Goal: Find specific page/section: Find specific page/section

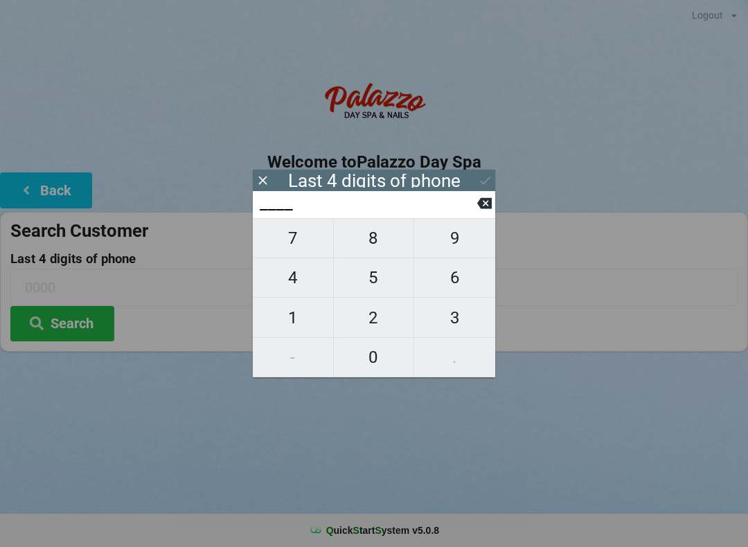
click at [481, 317] on span "3" at bounding box center [454, 317] width 81 height 29
type input "3___"
click at [386, 330] on span "2" at bounding box center [374, 317] width 80 height 29
type input "32__"
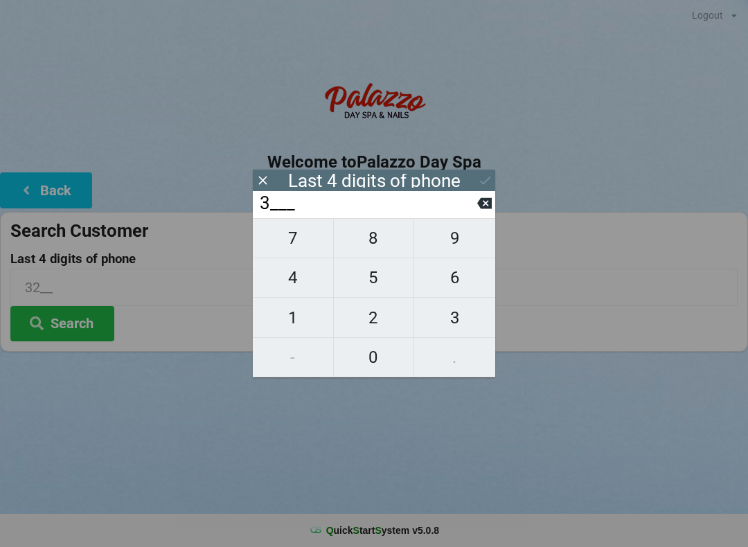
type input "32__"
click at [310, 321] on span "1" at bounding box center [293, 317] width 80 height 29
type input "321_"
click at [475, 311] on span "3" at bounding box center [454, 317] width 81 height 29
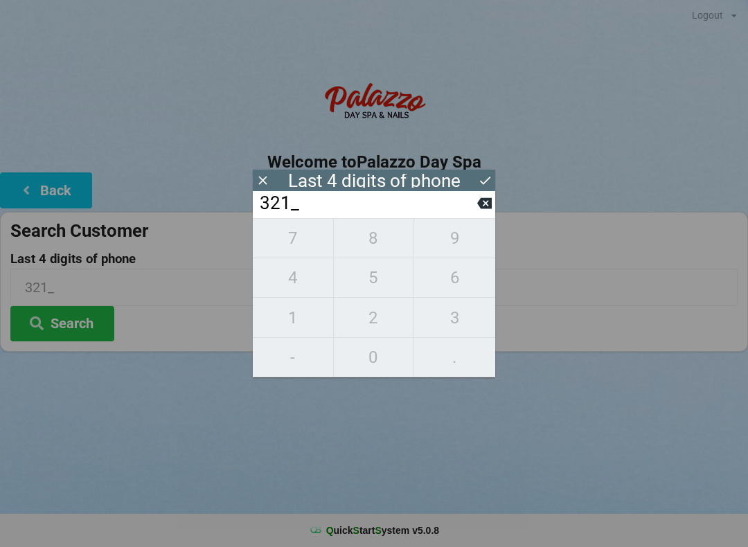
type input "3213"
click at [303, 318] on div "7 8 9 4 5 6 1 2 3 - 0 ." at bounding box center [374, 297] width 242 height 159
click at [380, 247] on div "7 8 9 4 5 6 1 2 3 - 0 ." at bounding box center [374, 297] width 242 height 159
click at [489, 208] on icon at bounding box center [484, 203] width 15 height 11
click at [487, 209] on icon at bounding box center [484, 203] width 15 height 11
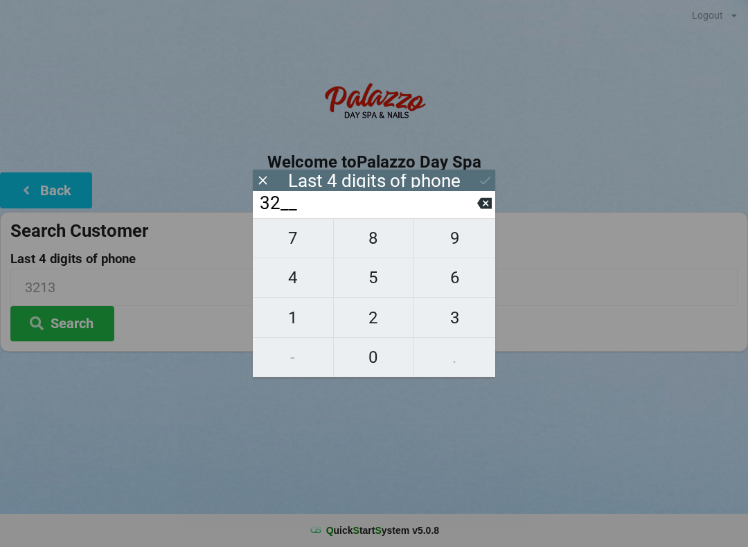
click at [474, 215] on input "32__" at bounding box center [367, 204] width 219 height 22
click at [479, 209] on icon at bounding box center [484, 203] width 15 height 11
click at [482, 209] on icon at bounding box center [484, 203] width 15 height 11
type input "____"
click at [386, 283] on span "5" at bounding box center [374, 277] width 80 height 29
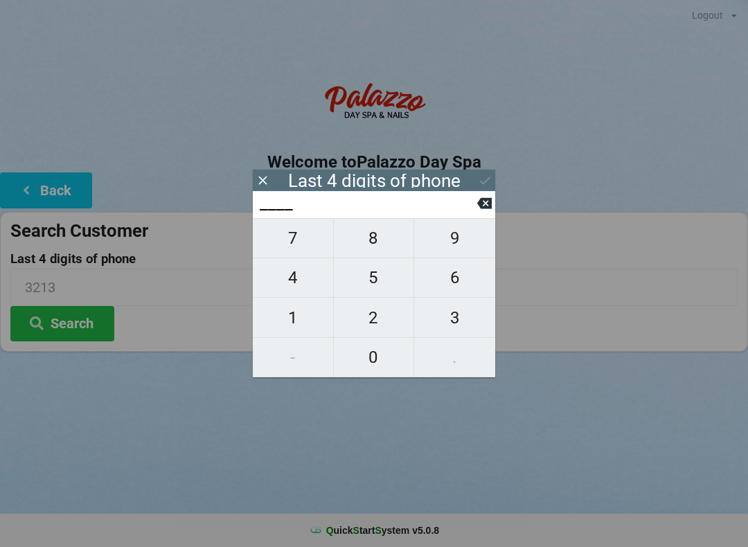
type input "5___"
click at [307, 289] on span "4" at bounding box center [293, 277] width 80 height 29
type input "54__"
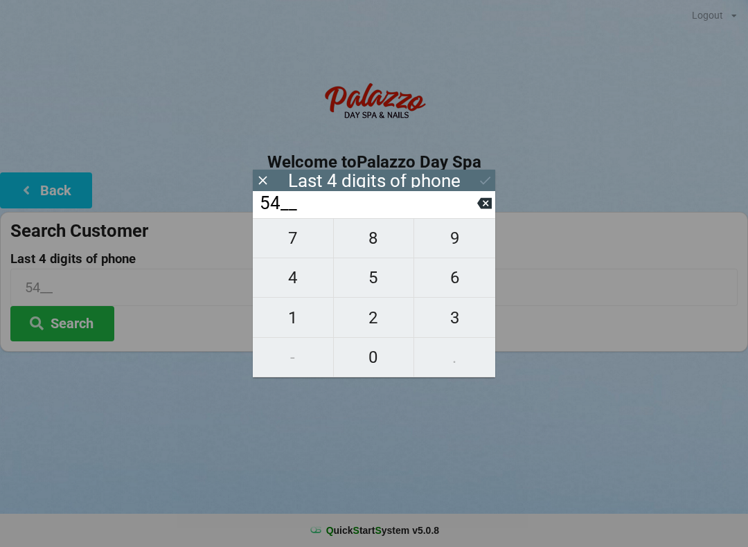
click at [298, 285] on span "4" at bounding box center [293, 277] width 80 height 29
type input "544_"
click at [296, 286] on span "4" at bounding box center [293, 277] width 80 height 29
type input "5444"
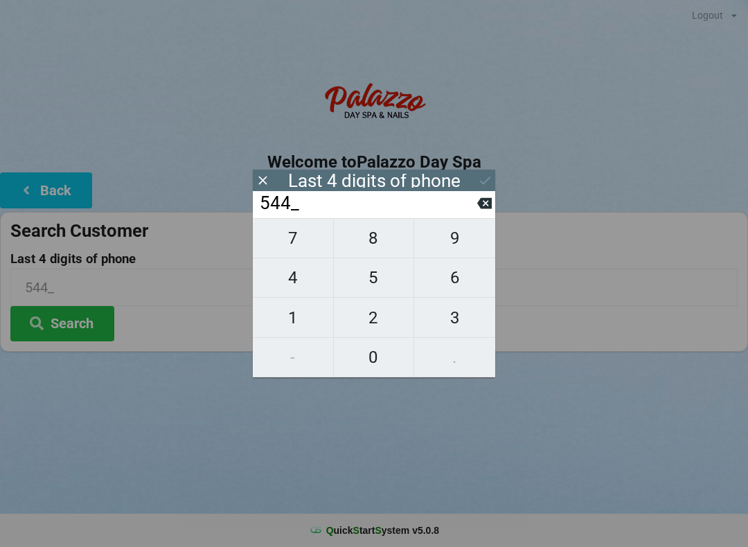
type input "5444"
click at [386, 213] on input "5444" at bounding box center [367, 204] width 219 height 22
click at [436, 185] on div "Last 4 digits of phone" at bounding box center [374, 181] width 172 height 14
click at [488, 187] on icon at bounding box center [485, 180] width 15 height 15
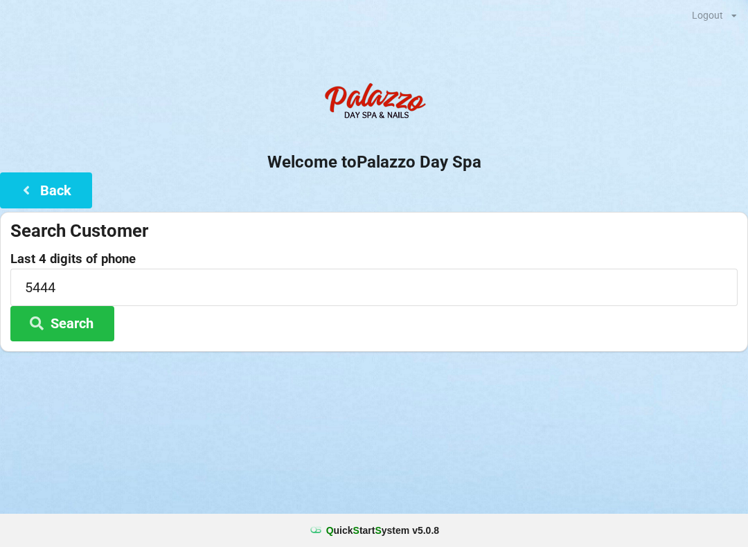
click at [81, 337] on button "Search" at bounding box center [62, 323] width 104 height 35
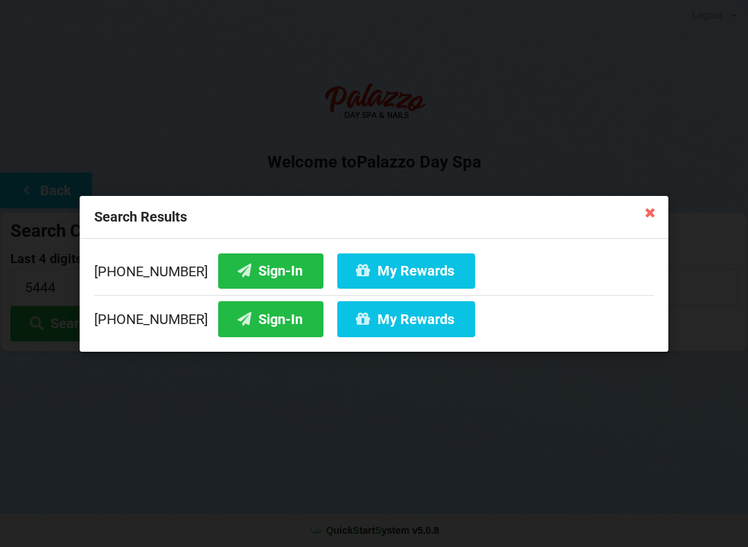
click at [253, 287] on button "Sign-In" at bounding box center [270, 270] width 105 height 35
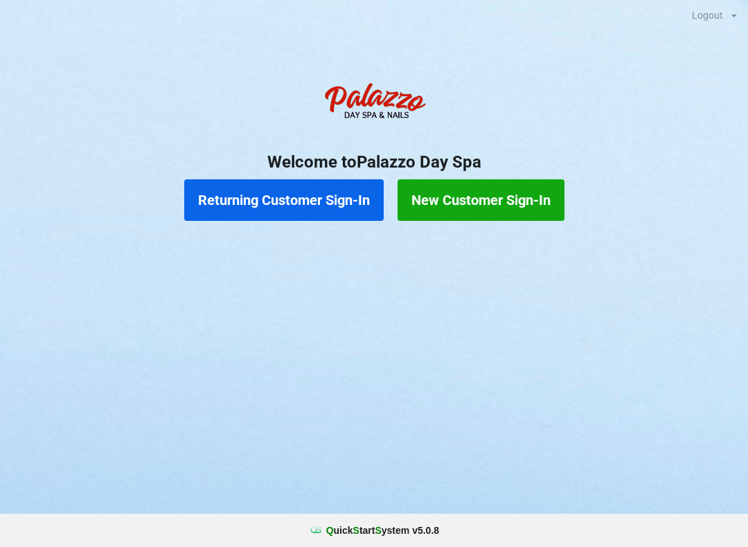
click at [318, 193] on button "Returning Customer Sign-In" at bounding box center [283, 200] width 199 height 42
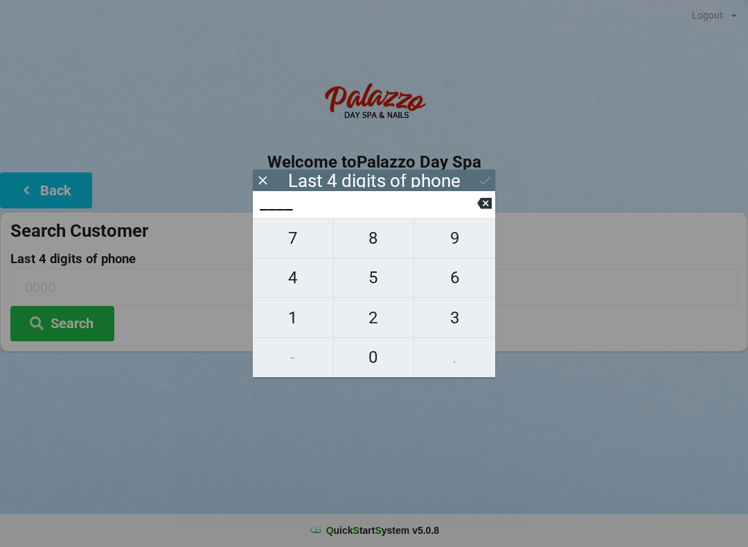
click at [386, 351] on span "0" at bounding box center [374, 357] width 80 height 29
type input "0___"
click at [389, 285] on span "5" at bounding box center [374, 277] width 80 height 29
type input "05__"
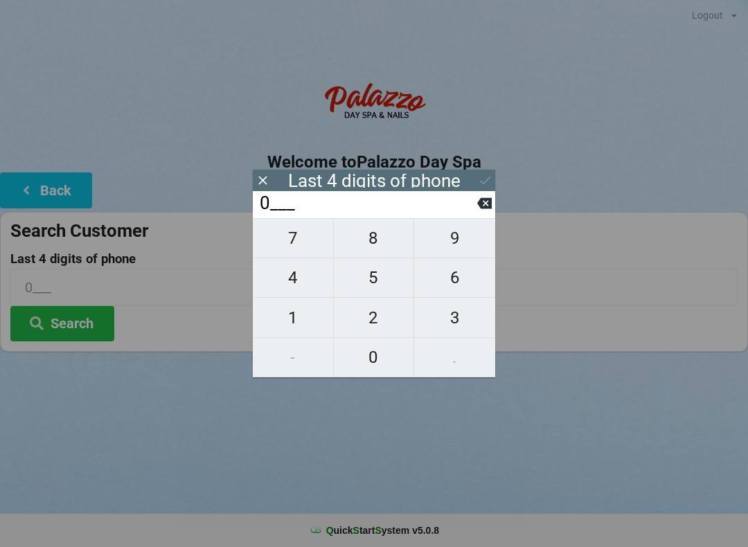
type input "05__"
click at [457, 330] on span "3" at bounding box center [454, 317] width 81 height 29
type input "053_"
click at [376, 283] on span "5" at bounding box center [374, 277] width 80 height 29
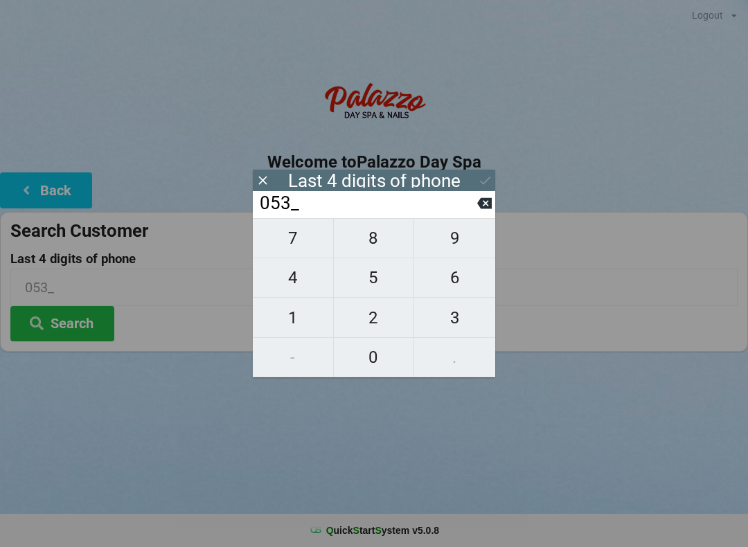
type input "0535"
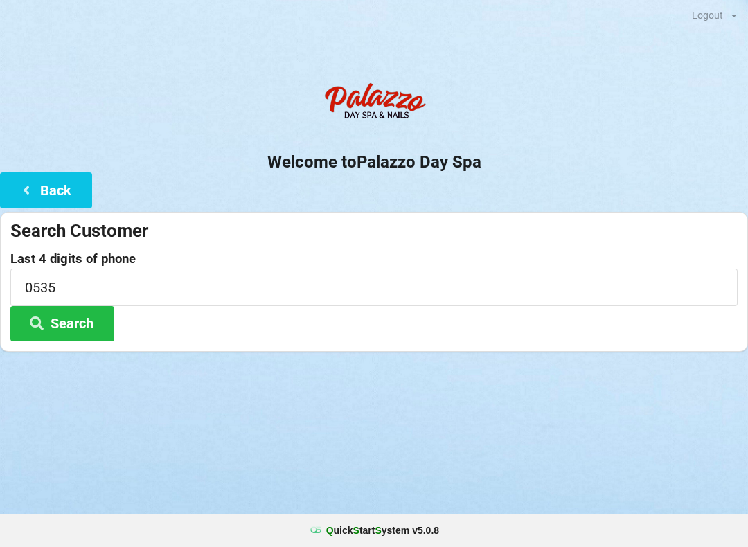
click at [533, 384] on div at bounding box center [374, 369] width 748 height 35
click at [76, 323] on button "Search" at bounding box center [62, 323] width 104 height 35
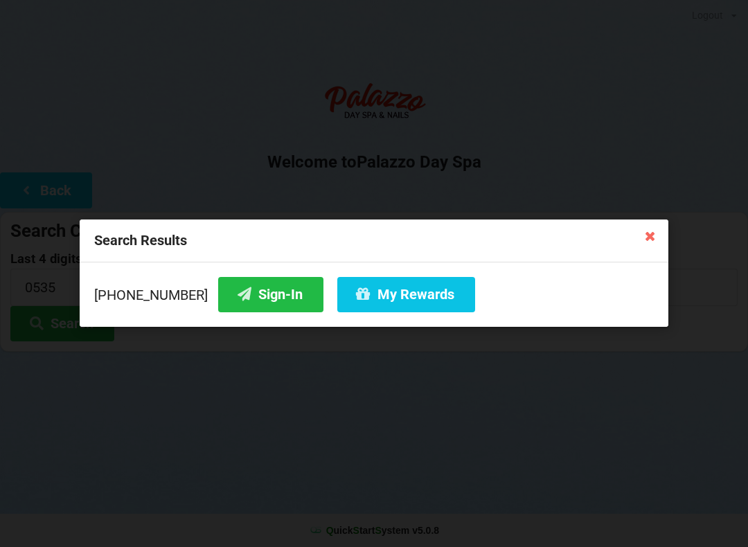
click at [250, 294] on button "Sign-In" at bounding box center [270, 294] width 105 height 35
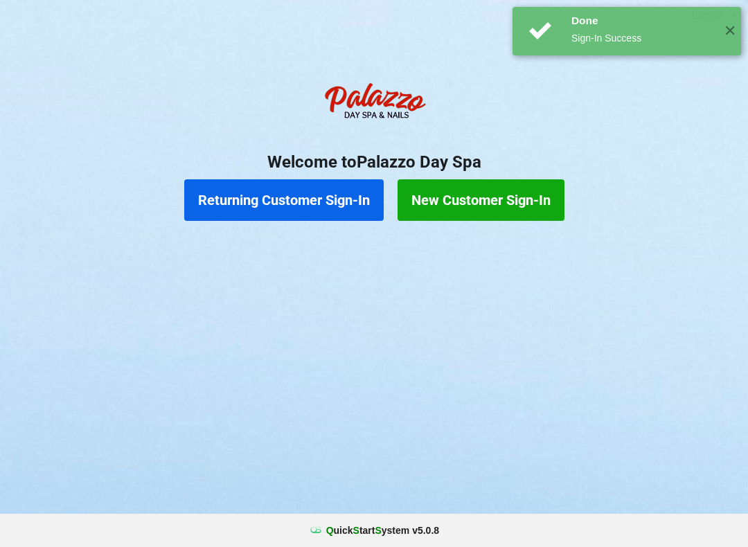
click at [319, 190] on button "Returning Customer Sign-In" at bounding box center [283, 200] width 199 height 42
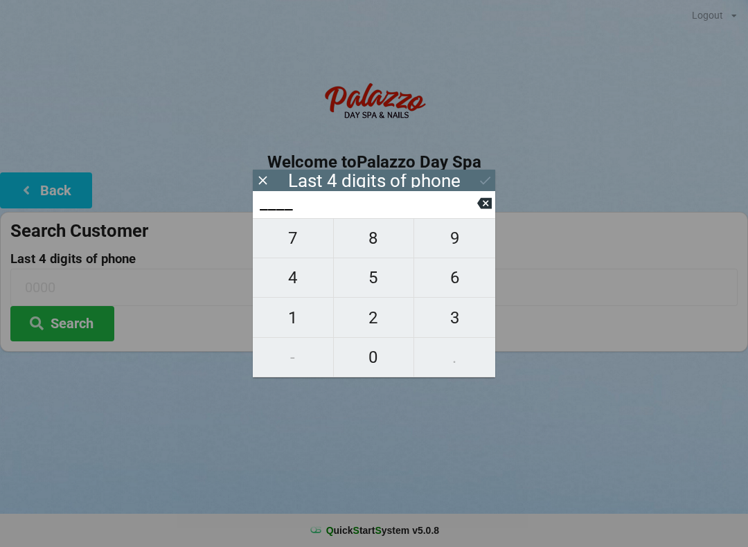
click at [373, 318] on span "2" at bounding box center [374, 317] width 80 height 29
type input "2___"
click at [458, 320] on span "3" at bounding box center [454, 317] width 81 height 29
type input "23__"
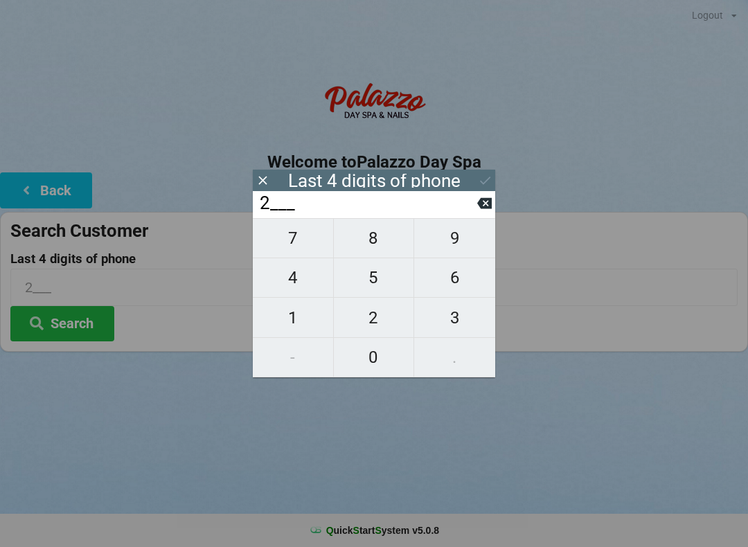
type input "23__"
click at [294, 281] on span "4" at bounding box center [293, 277] width 80 height 29
type input "234_"
click at [453, 240] on span "9" at bounding box center [454, 238] width 81 height 29
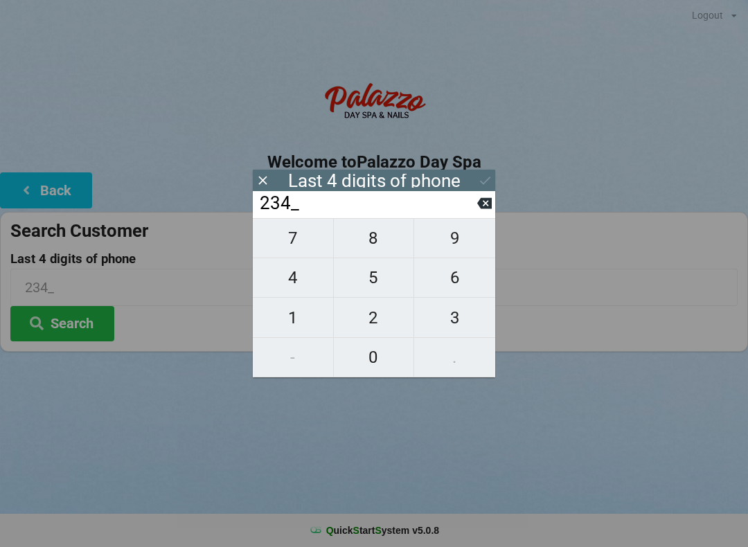
type input "2349"
click at [81, 331] on button "Search" at bounding box center [62, 323] width 104 height 35
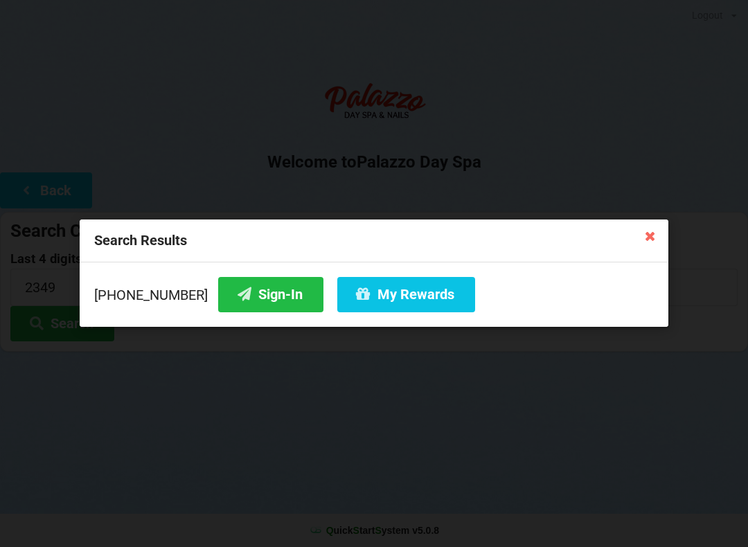
click at [259, 288] on button "Sign-In" at bounding box center [270, 294] width 105 height 35
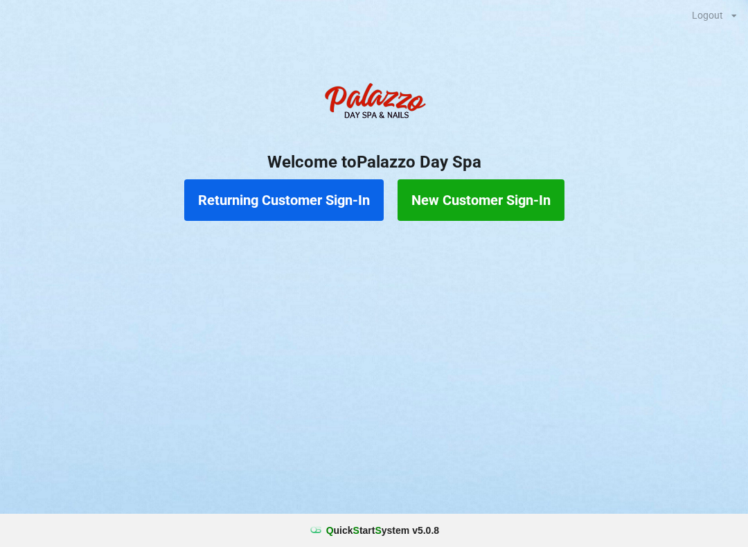
click at [313, 204] on button "Returning Customer Sign-In" at bounding box center [283, 200] width 199 height 42
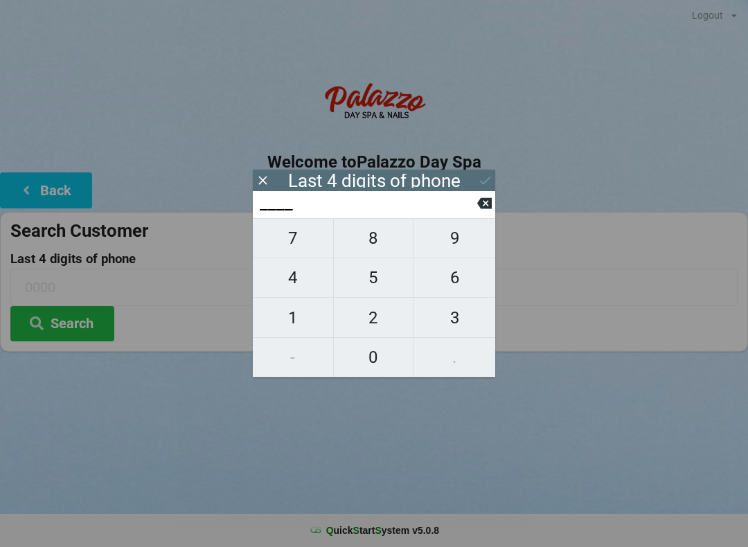
click at [287, 326] on span "1" at bounding box center [293, 317] width 80 height 29
type input "1___"
click at [463, 316] on span "3" at bounding box center [454, 317] width 81 height 29
type input "13__"
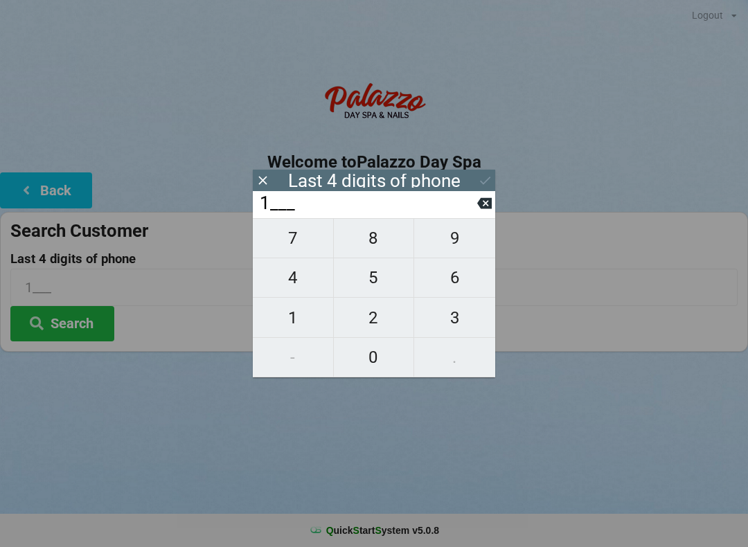
type input "13__"
click at [371, 247] on span "8" at bounding box center [374, 238] width 80 height 29
type input "138_"
click at [455, 237] on span "9" at bounding box center [454, 238] width 81 height 29
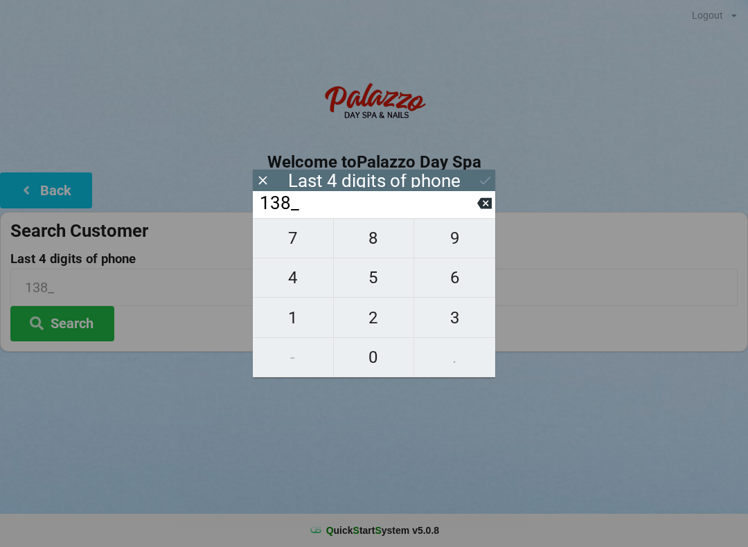
type input "1389"
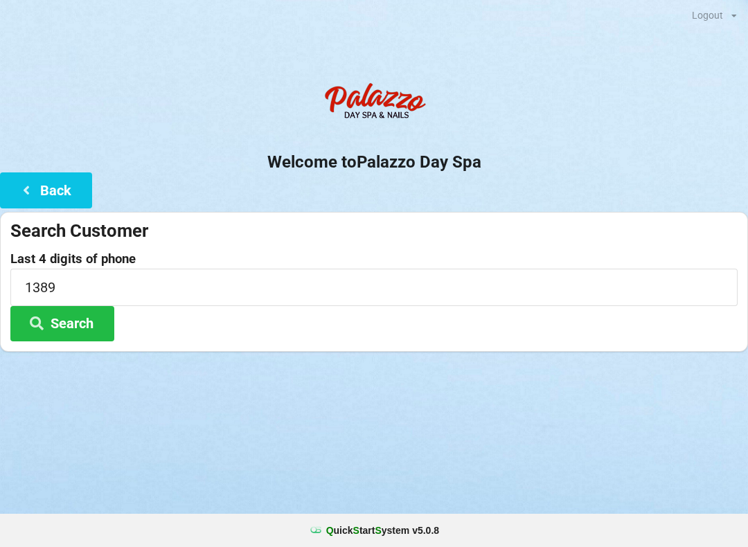
click at [89, 330] on button "Search" at bounding box center [62, 323] width 104 height 35
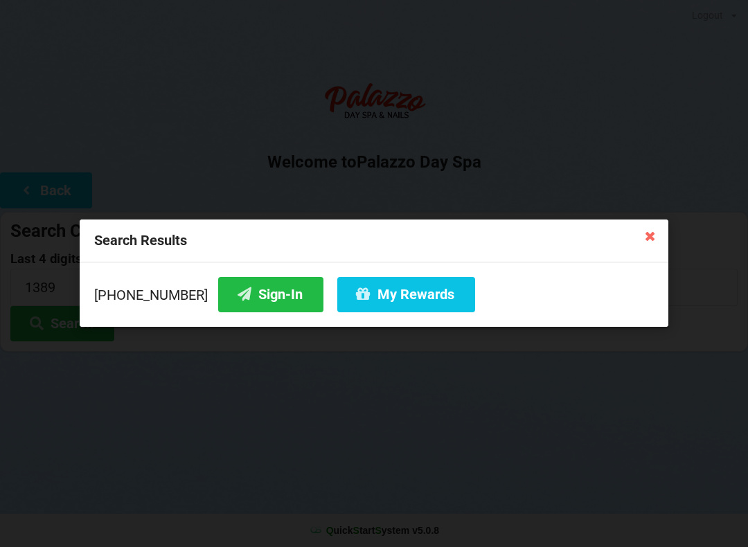
click at [256, 306] on button "Sign-In" at bounding box center [270, 294] width 105 height 35
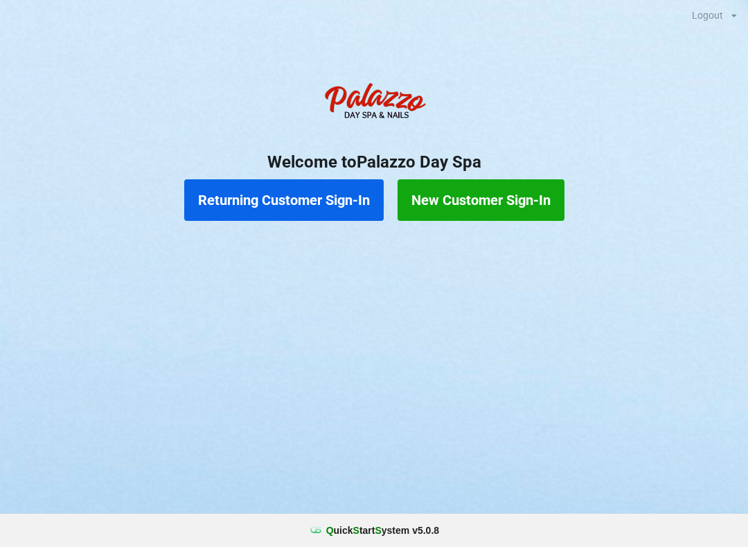
click at [287, 192] on button "Returning Customer Sign-In" at bounding box center [283, 200] width 199 height 42
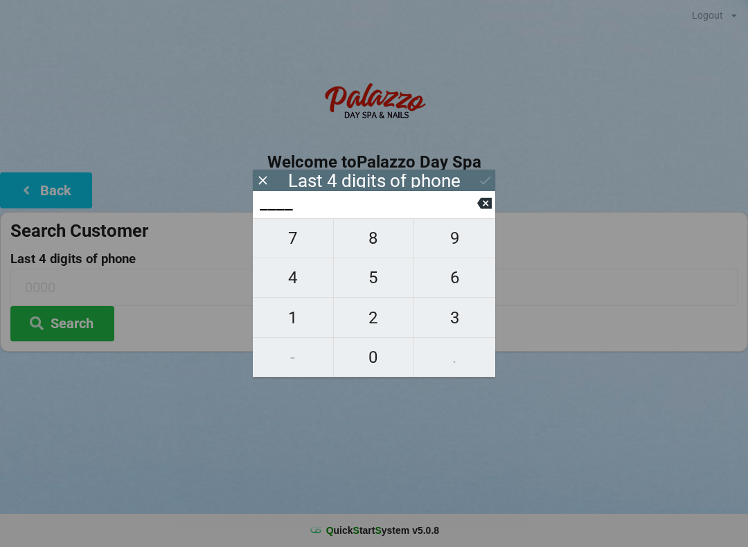
click at [385, 229] on button "8" at bounding box center [374, 238] width 81 height 40
type input "8___"
click at [467, 228] on button "9" at bounding box center [454, 238] width 81 height 40
type input "89__"
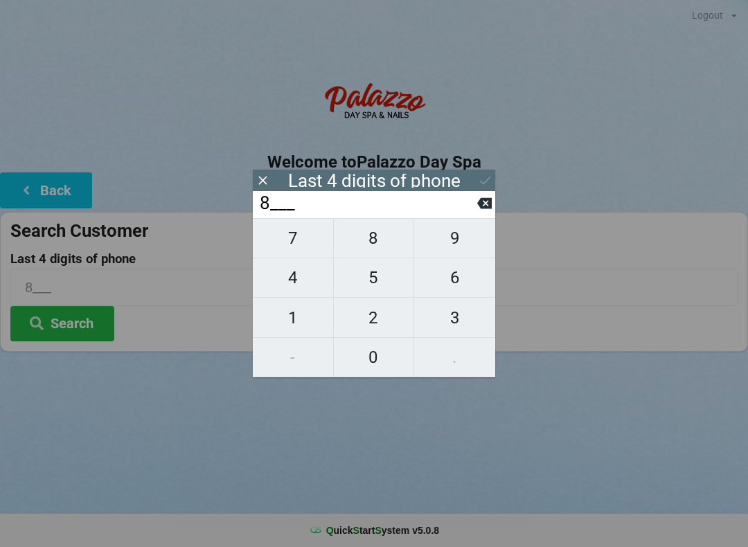
type input "89__"
click at [382, 235] on span "8" at bounding box center [374, 238] width 80 height 29
type input "898_"
click at [378, 237] on span "8" at bounding box center [374, 238] width 80 height 29
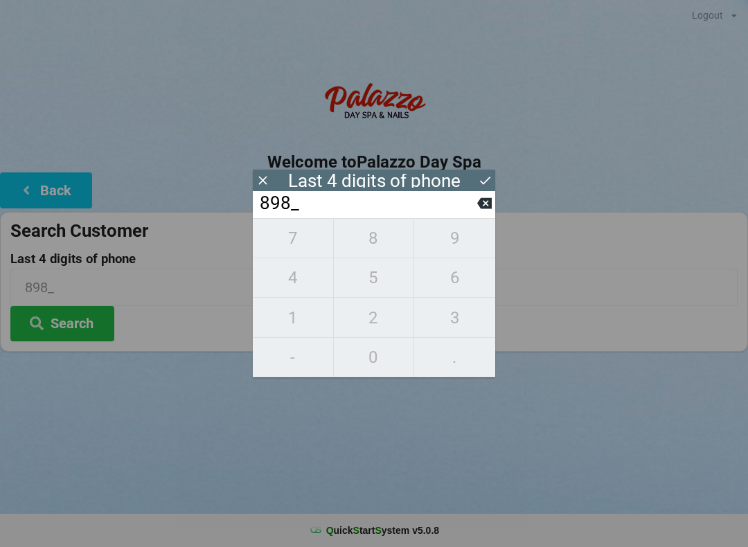
type input "8988"
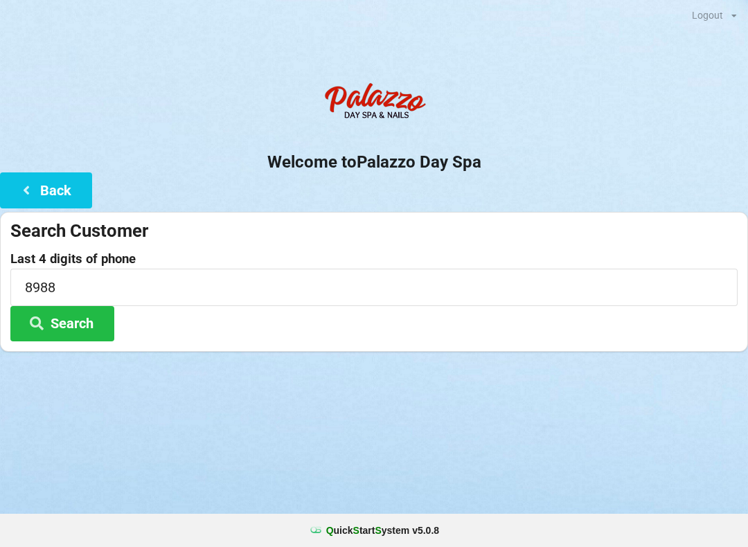
click at [44, 319] on icon at bounding box center [36, 322] width 17 height 12
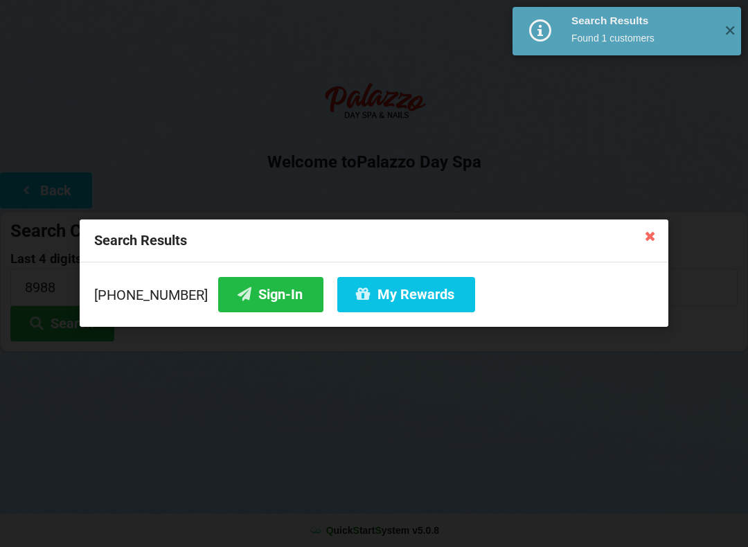
click at [372, 297] on button "My Rewards" at bounding box center [406, 294] width 138 height 35
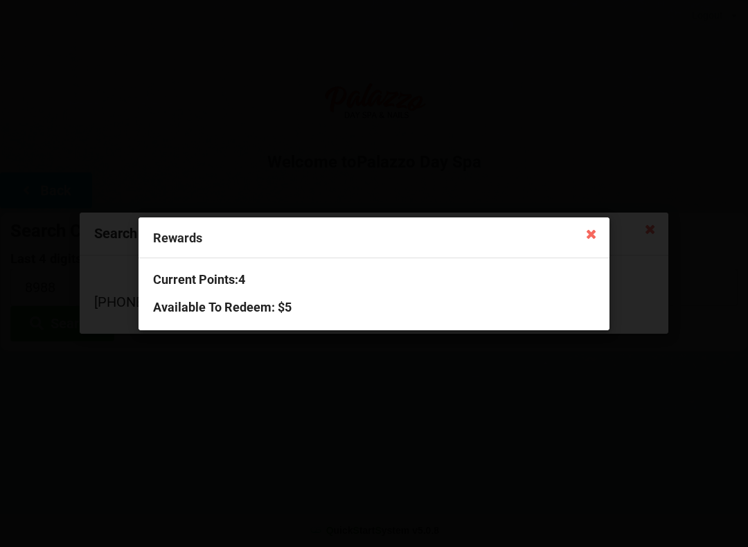
click at [595, 226] on icon at bounding box center [591, 233] width 22 height 22
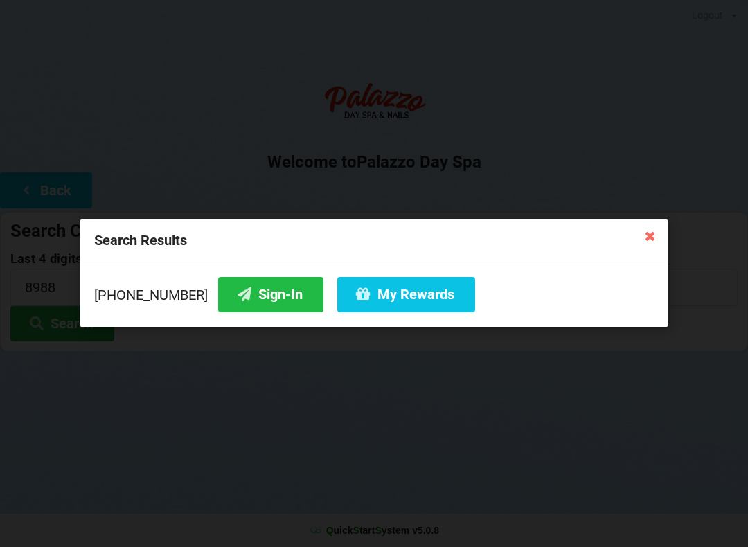
click at [242, 298] on button "Sign-In" at bounding box center [270, 294] width 105 height 35
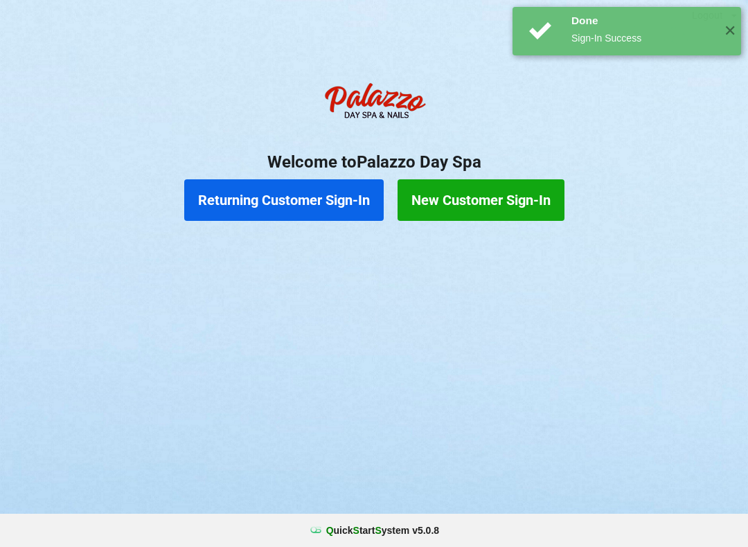
click at [323, 202] on button "Returning Customer Sign-In" at bounding box center [283, 200] width 199 height 42
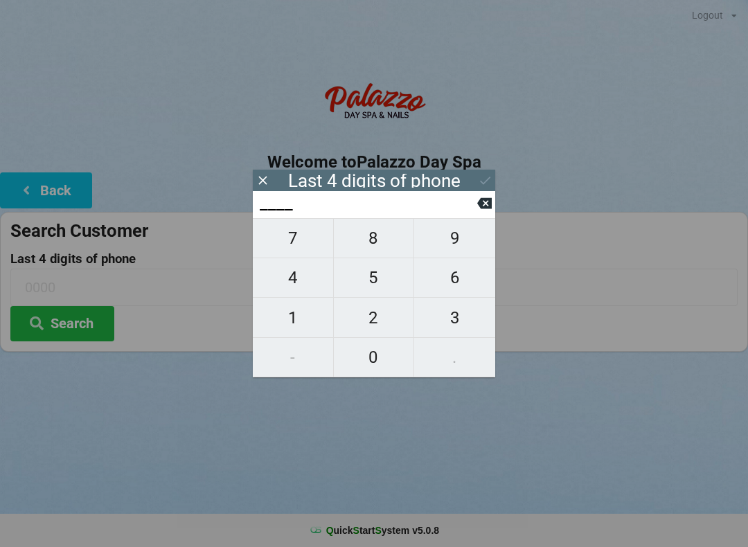
click at [290, 283] on span "4" at bounding box center [293, 277] width 80 height 29
type input "4___"
click at [375, 349] on span "0" at bounding box center [374, 357] width 80 height 29
type input "40__"
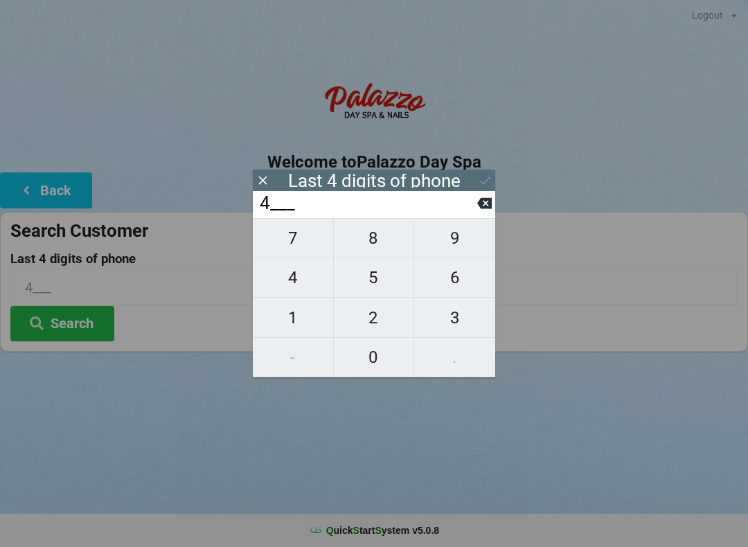
type input "40__"
click at [299, 249] on span "7" at bounding box center [293, 238] width 80 height 29
type input "407_"
click at [372, 251] on span "8" at bounding box center [374, 238] width 80 height 29
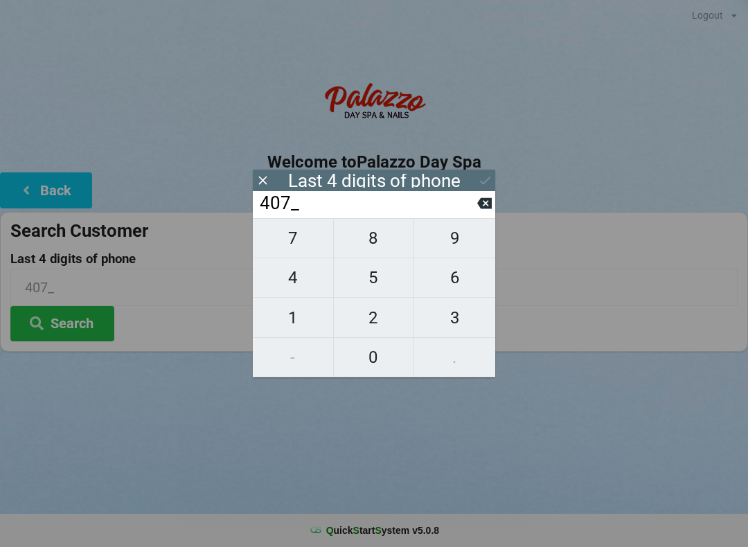
type input "4078"
click at [474, 279] on div "7 8 9 4 5 6 1 2 3 - 0 ." at bounding box center [374, 297] width 242 height 159
click at [305, 294] on div "7 8 9 4 5 6 1 2 3 - 0 ." at bounding box center [374, 297] width 242 height 159
click at [485, 213] on button at bounding box center [484, 203] width 15 height 19
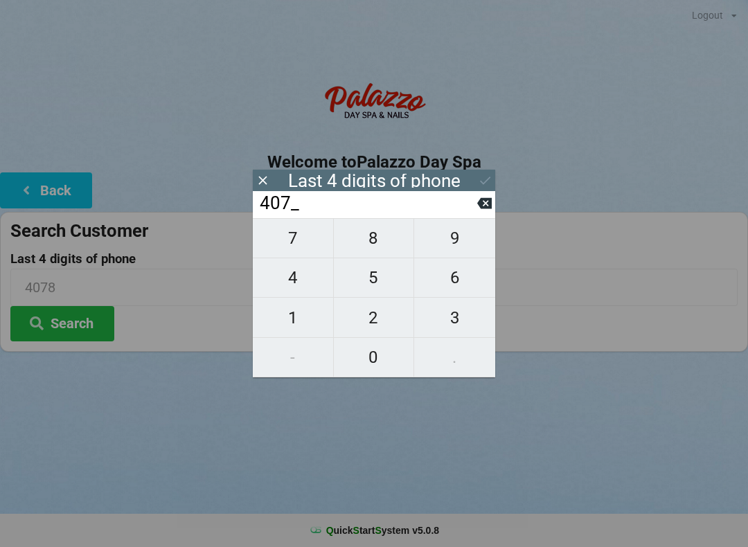
click at [480, 211] on icon at bounding box center [484, 203] width 15 height 15
click at [479, 211] on icon at bounding box center [484, 203] width 15 height 15
click at [483, 209] on icon at bounding box center [484, 203] width 15 height 11
click at [371, 359] on span "0" at bounding box center [374, 357] width 80 height 29
type input "0___"
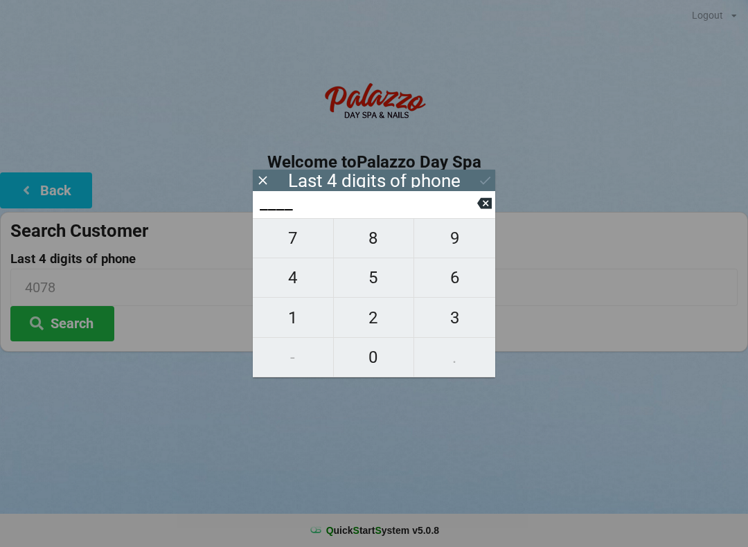
type input "0___"
click at [381, 271] on span "5" at bounding box center [374, 277] width 80 height 29
type input "05__"
click at [296, 249] on span "7" at bounding box center [293, 238] width 80 height 29
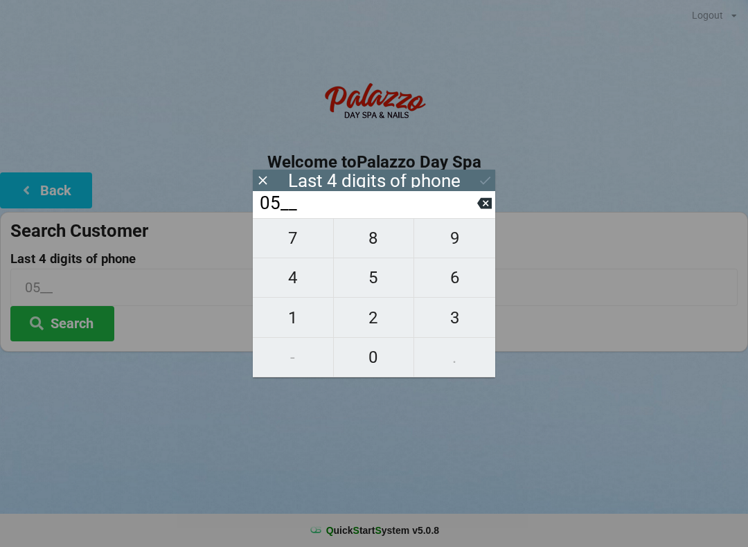
type input "057_"
click at [365, 240] on span "8" at bounding box center [374, 238] width 80 height 29
type input "0578"
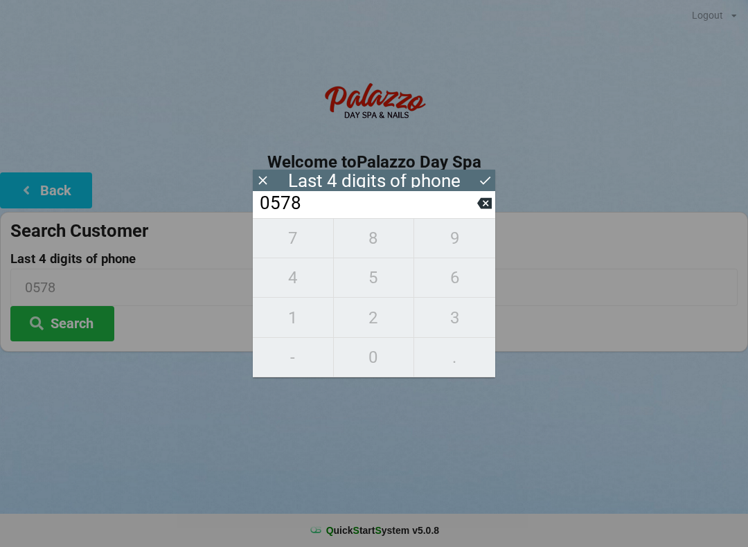
click at [488, 186] on icon at bounding box center [485, 180] width 15 height 15
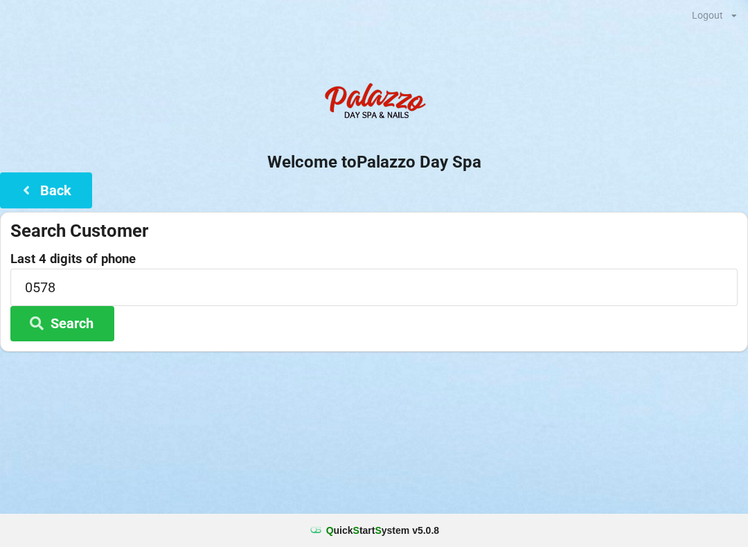
click at [89, 312] on button "Search" at bounding box center [62, 323] width 104 height 35
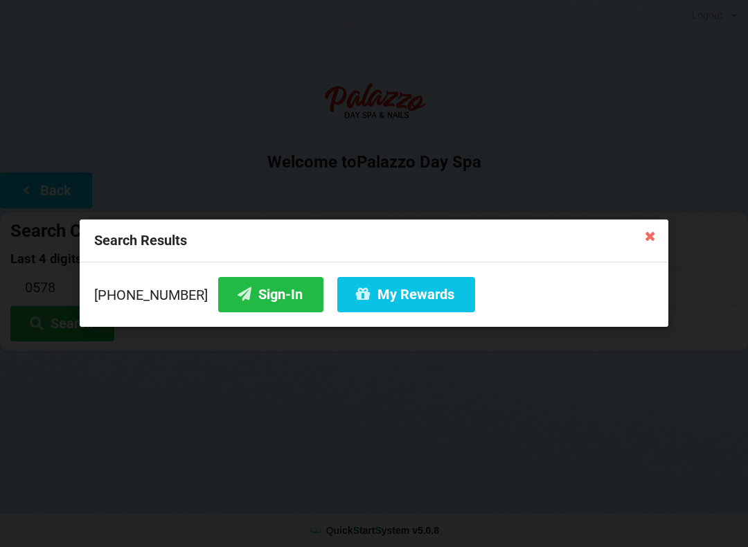
click at [259, 288] on button "Sign-In" at bounding box center [270, 294] width 105 height 35
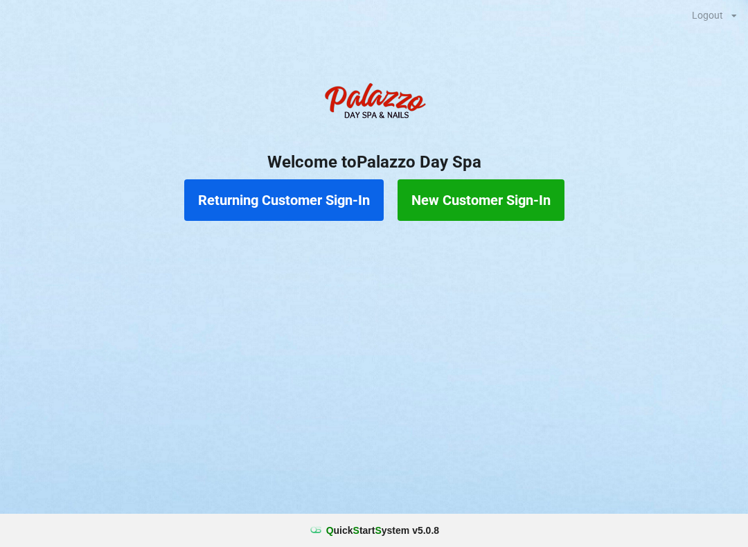
click at [224, 218] on button "Returning Customer Sign-In" at bounding box center [283, 200] width 199 height 42
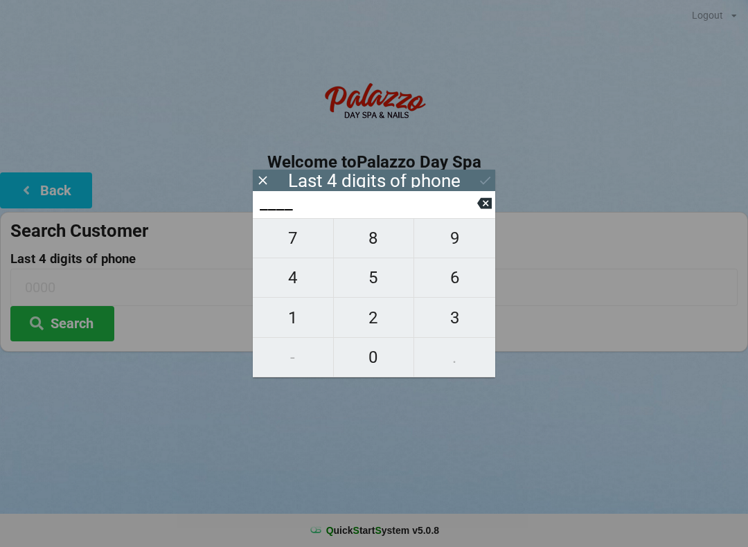
click at [287, 323] on span "1" at bounding box center [293, 317] width 80 height 29
type input "1___"
click at [373, 292] on span "5" at bounding box center [374, 277] width 80 height 29
type input "15__"
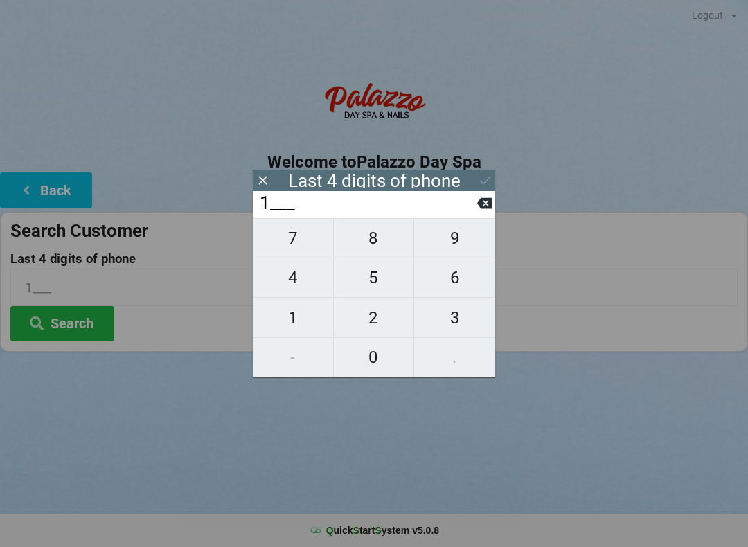
type input "15__"
click at [458, 251] on span "9" at bounding box center [454, 238] width 81 height 29
type input "159_"
click at [380, 324] on span "2" at bounding box center [374, 317] width 80 height 29
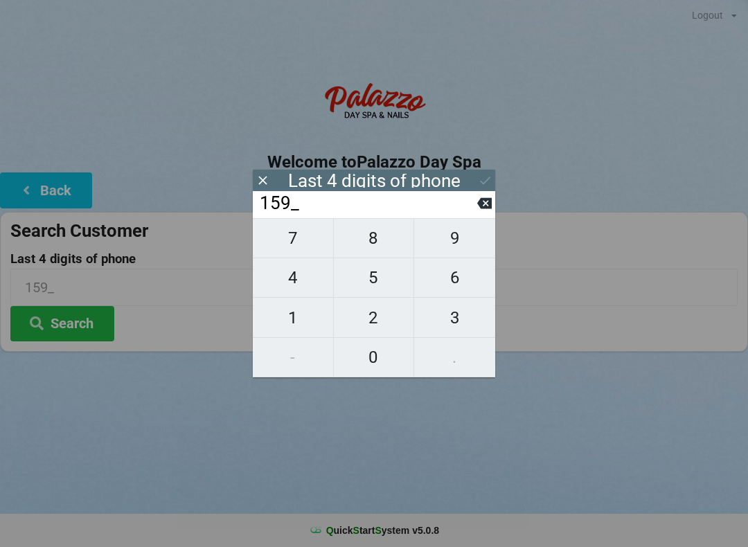
type input "1592"
click at [489, 181] on icon at bounding box center [485, 180] width 15 height 15
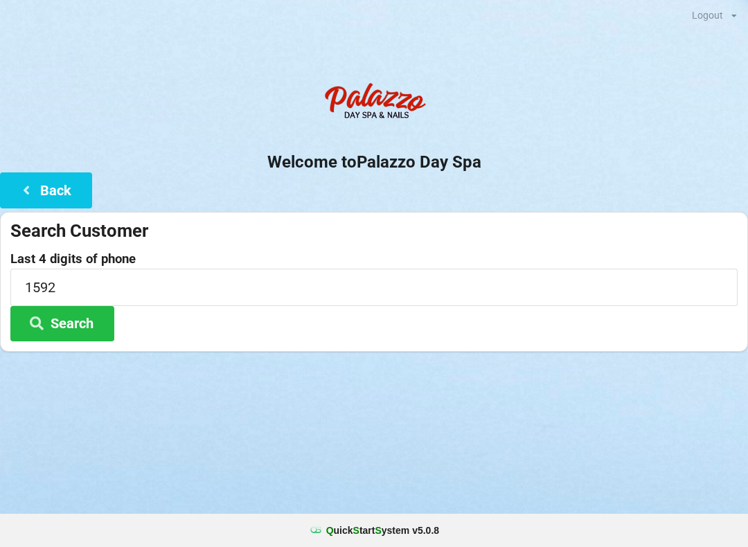
click at [93, 326] on button "Search" at bounding box center [62, 323] width 104 height 35
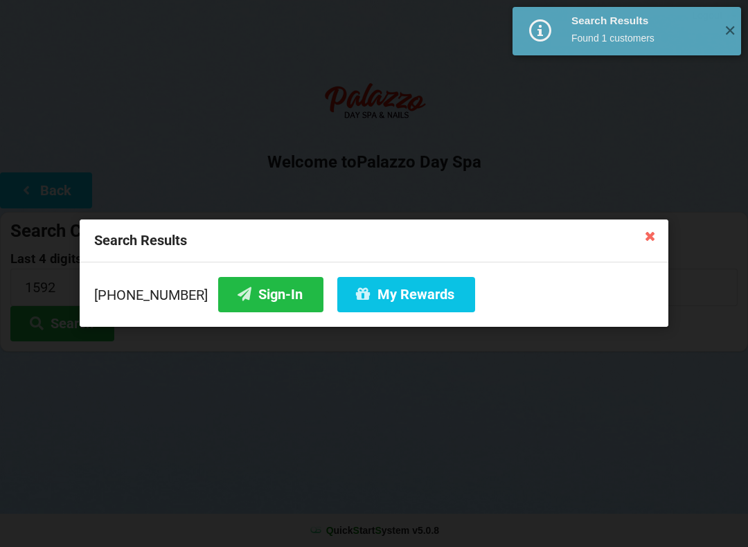
click at [255, 299] on button "Sign-In" at bounding box center [270, 294] width 105 height 35
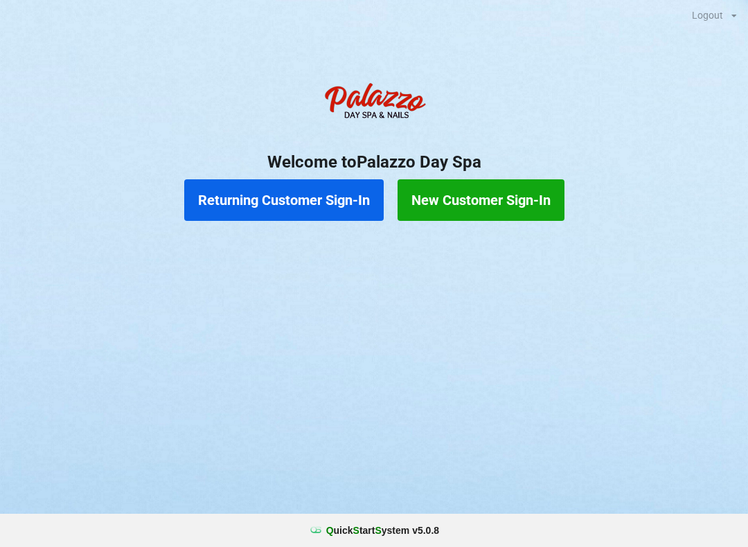
click at [310, 213] on button "Returning Customer Sign-In" at bounding box center [283, 200] width 199 height 42
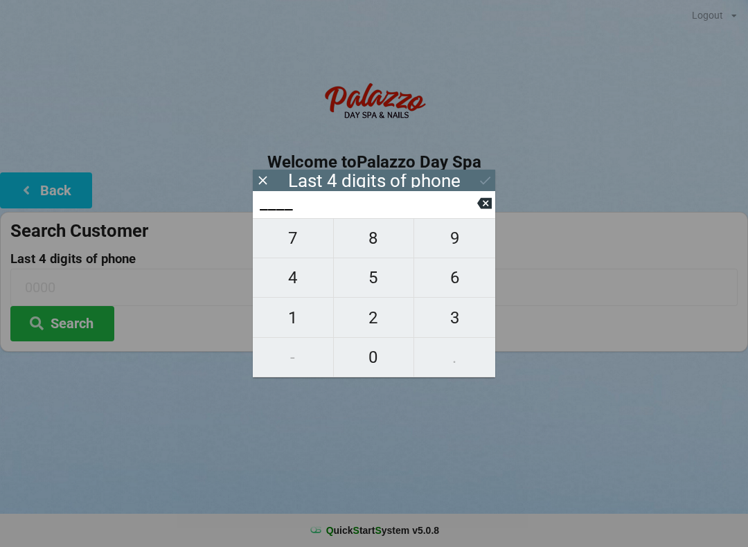
click at [303, 283] on span "4" at bounding box center [293, 277] width 80 height 29
type input "4___"
click at [461, 253] on span "9" at bounding box center [454, 238] width 81 height 29
type input "49__"
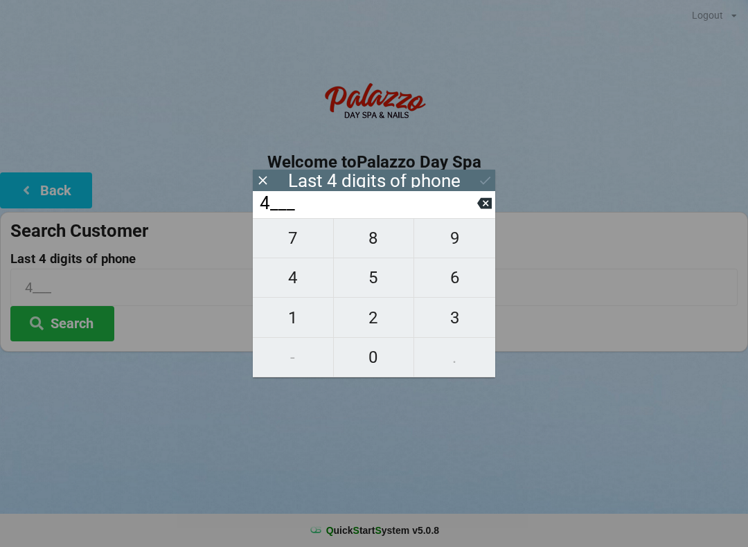
type input "49__"
click at [295, 252] on span "7" at bounding box center [293, 238] width 80 height 29
type input "497_"
click at [372, 362] on span "0" at bounding box center [374, 357] width 80 height 29
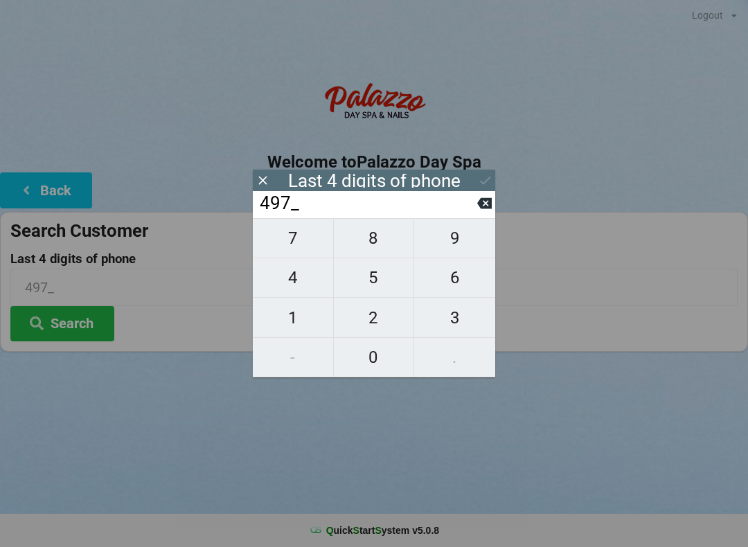
type input "4970"
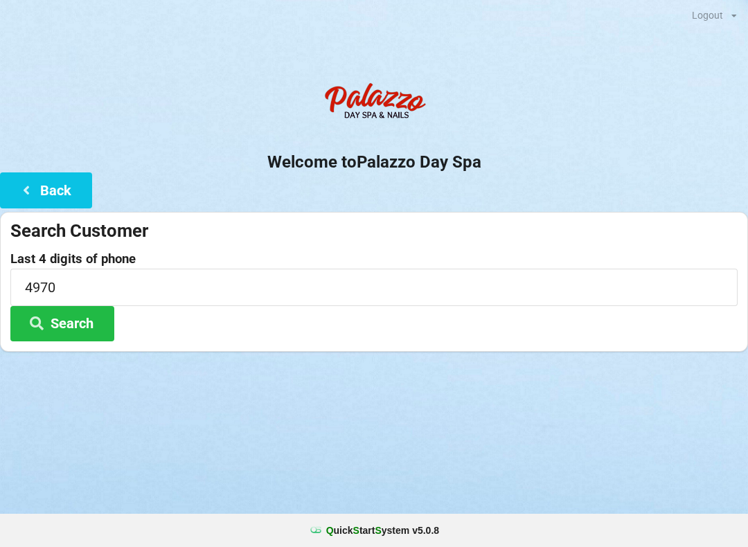
click at [66, 323] on button "Search" at bounding box center [62, 323] width 104 height 35
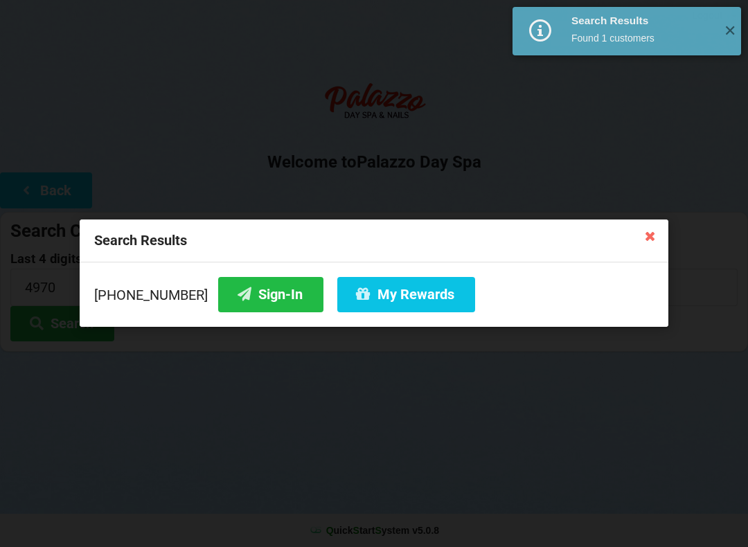
click at [264, 299] on button "Sign-In" at bounding box center [270, 294] width 105 height 35
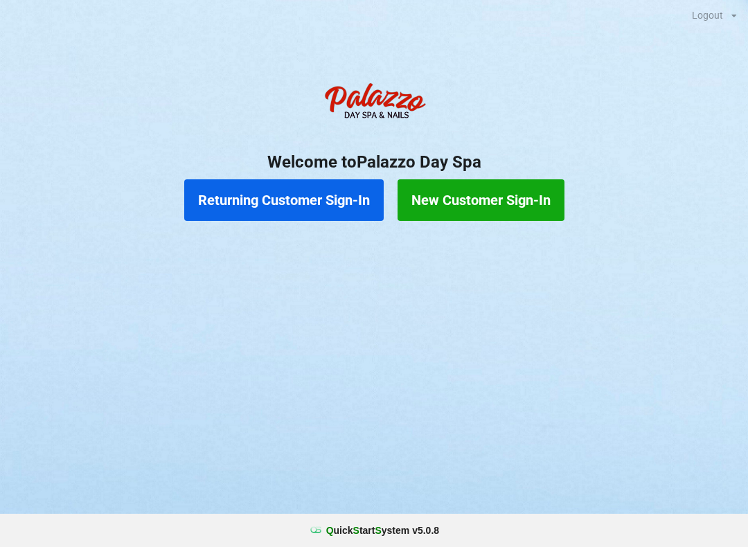
click at [312, 190] on button "Returning Customer Sign-In" at bounding box center [283, 200] width 199 height 42
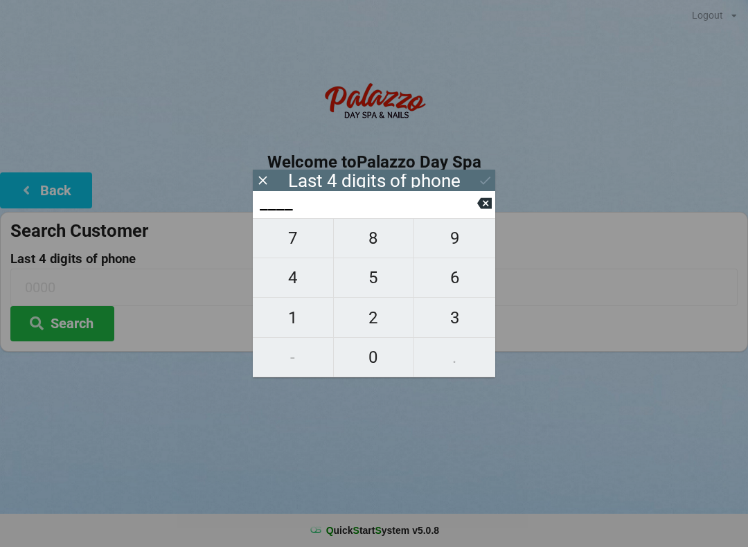
click at [288, 272] on span "4" at bounding box center [293, 277] width 80 height 29
type input "4___"
click at [483, 211] on icon at bounding box center [484, 203] width 15 height 15
click at [465, 246] on span "9" at bounding box center [454, 238] width 81 height 29
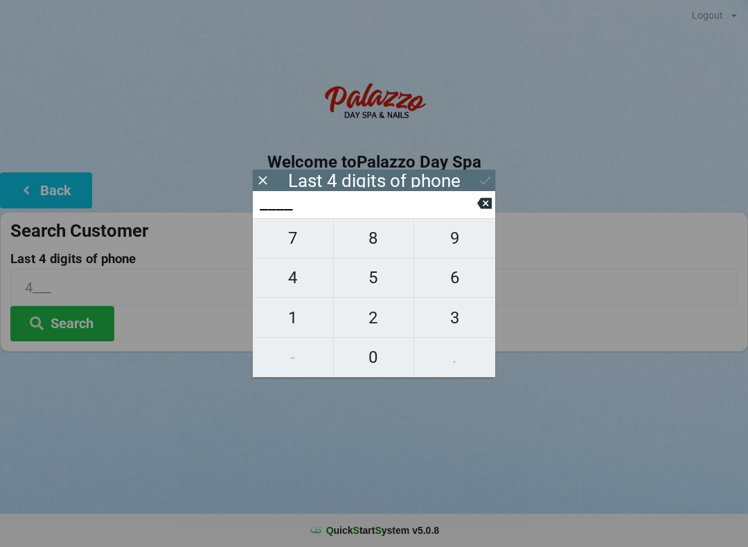
type input "9___"
click at [296, 241] on span "7" at bounding box center [293, 238] width 80 height 29
type input "97__"
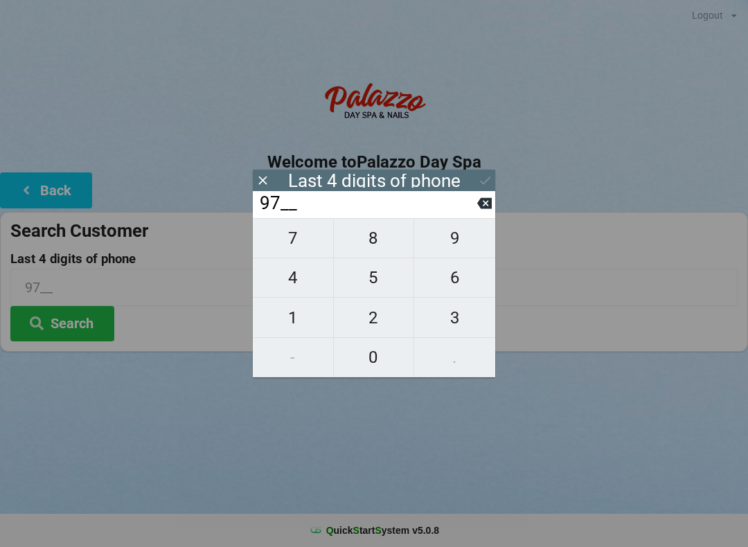
click at [378, 278] on span "5" at bounding box center [374, 277] width 80 height 29
type input "975_"
click at [296, 320] on span "1" at bounding box center [293, 317] width 80 height 29
type input "9751"
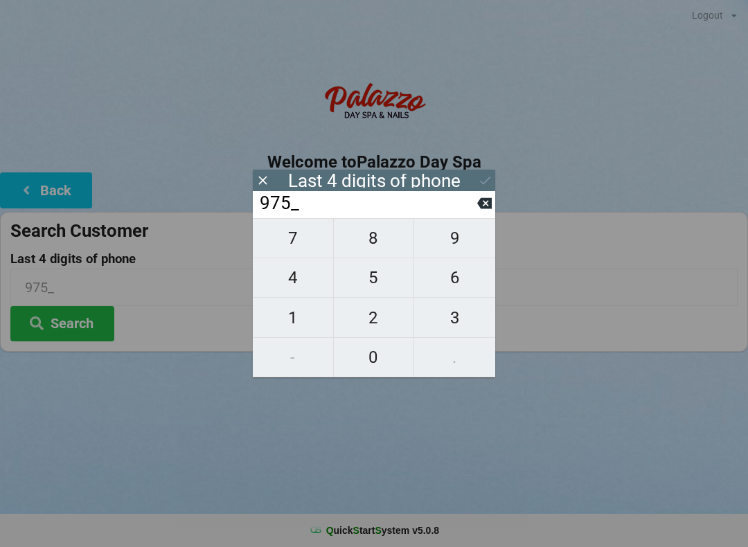
type input "9751"
click at [478, 176] on icon at bounding box center [485, 180] width 15 height 15
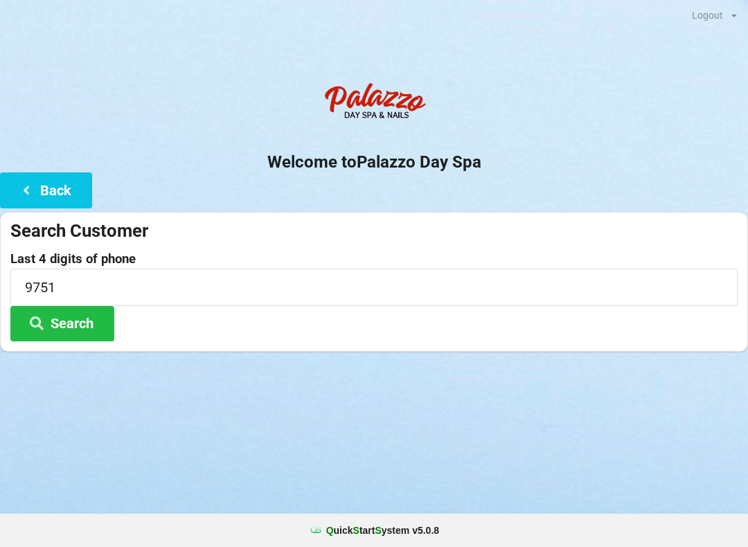
click at [82, 327] on button "Search" at bounding box center [62, 323] width 104 height 35
click at [137, 271] on input "9751" at bounding box center [373, 287] width 727 height 37
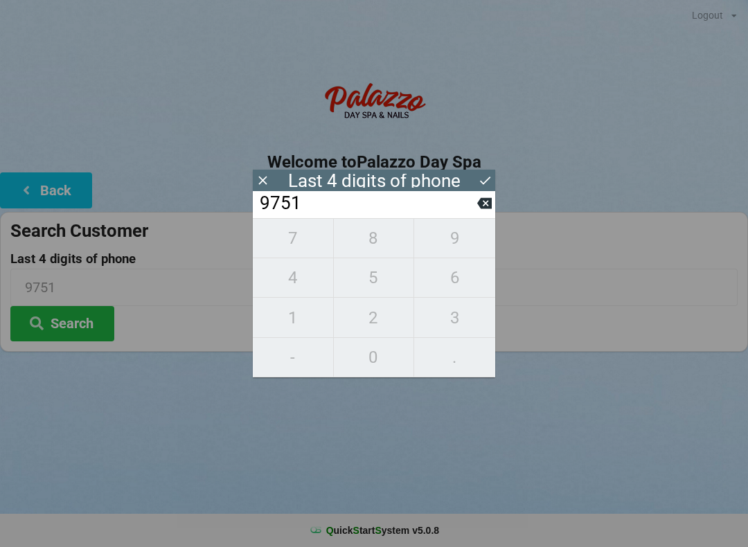
click at [486, 213] on button at bounding box center [484, 203] width 15 height 19
click at [482, 208] on icon at bounding box center [484, 203] width 15 height 11
click at [481, 206] on icon at bounding box center [484, 203] width 15 height 11
type input "____"
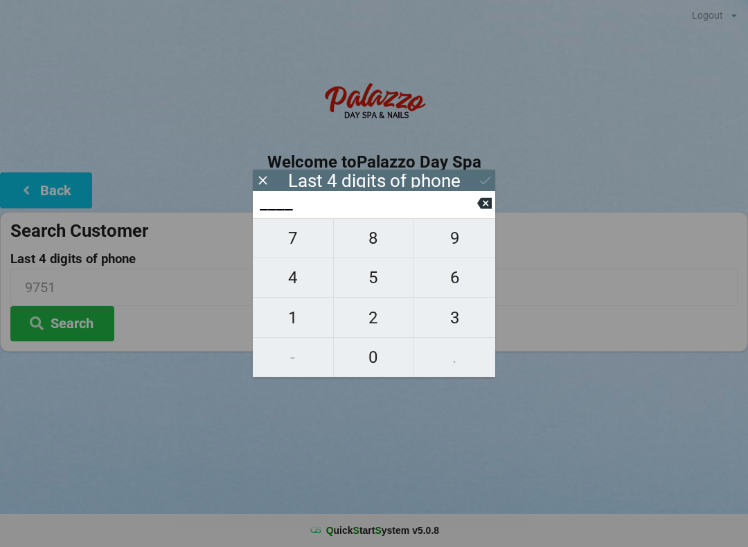
click at [289, 245] on span "7" at bounding box center [293, 238] width 80 height 29
type input "7___"
click at [377, 280] on span "5" at bounding box center [374, 277] width 80 height 29
type input "75__"
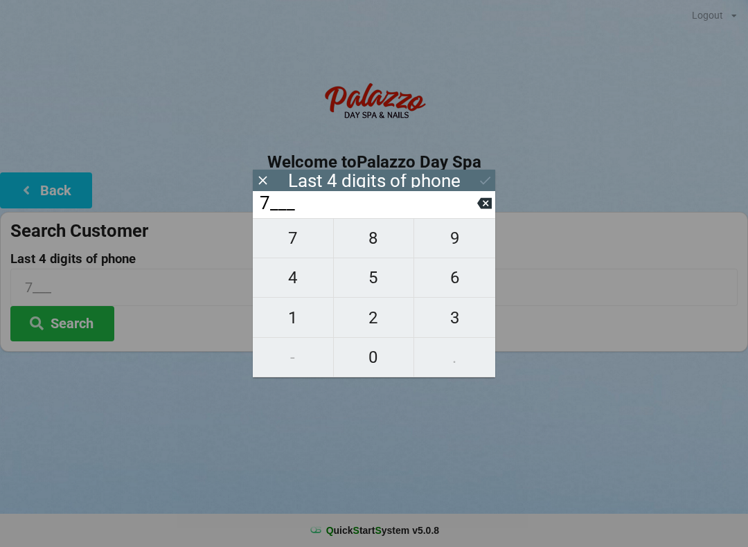
type input "75__"
click at [387, 350] on span "0" at bounding box center [374, 357] width 80 height 29
type input "750_"
click at [467, 277] on span "6" at bounding box center [454, 277] width 81 height 29
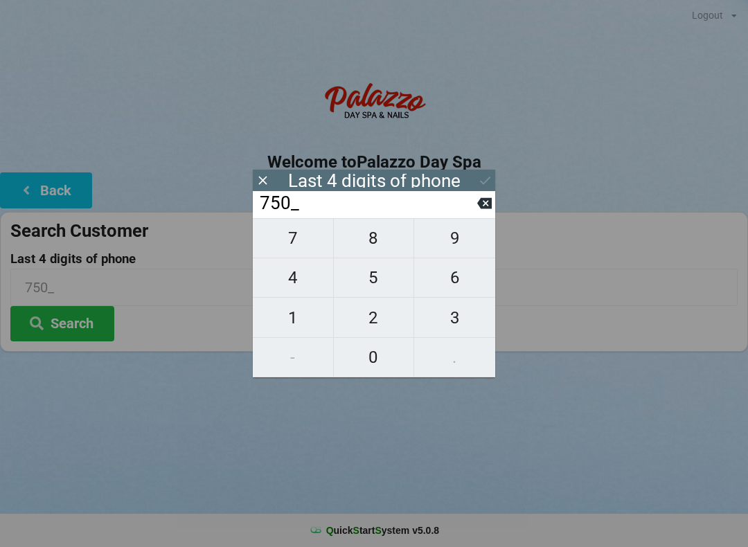
type input "7506"
click at [481, 175] on icon at bounding box center [485, 180] width 15 height 15
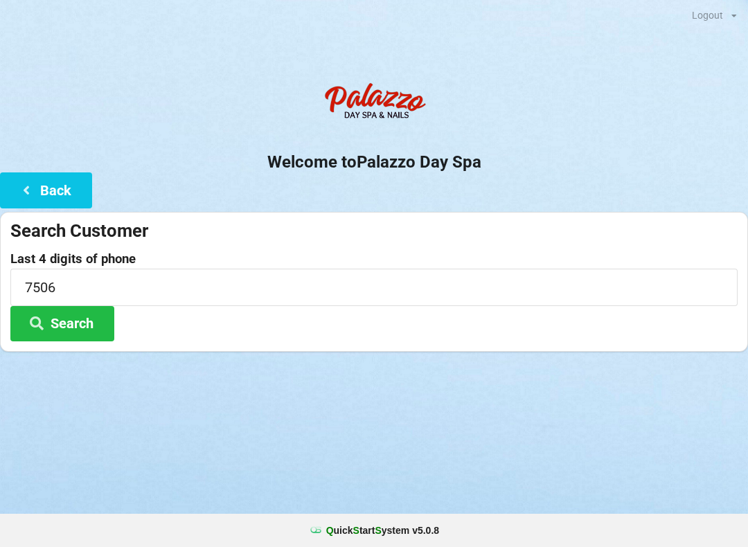
click at [84, 323] on button "Search" at bounding box center [62, 323] width 104 height 35
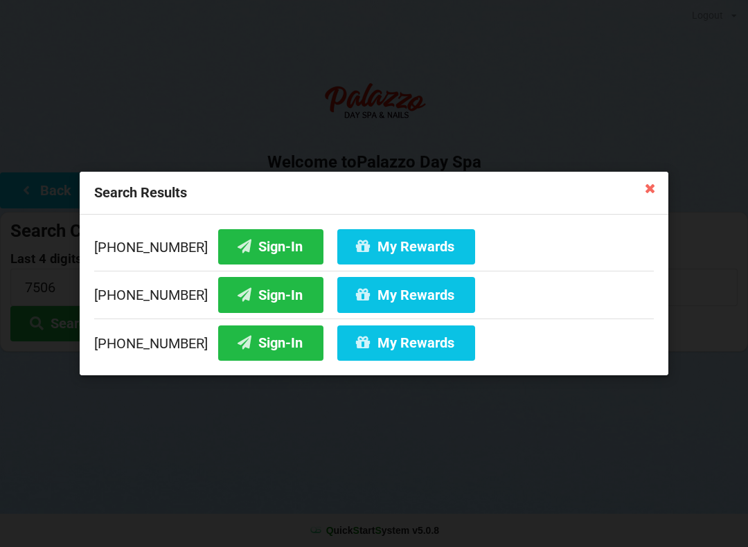
click at [355, 338] on icon at bounding box center [363, 342] width 17 height 12
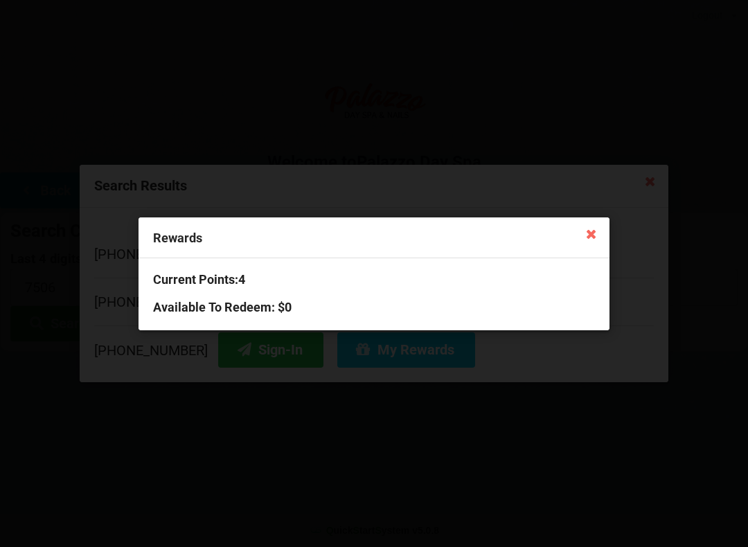
click at [600, 227] on icon at bounding box center [591, 233] width 22 height 22
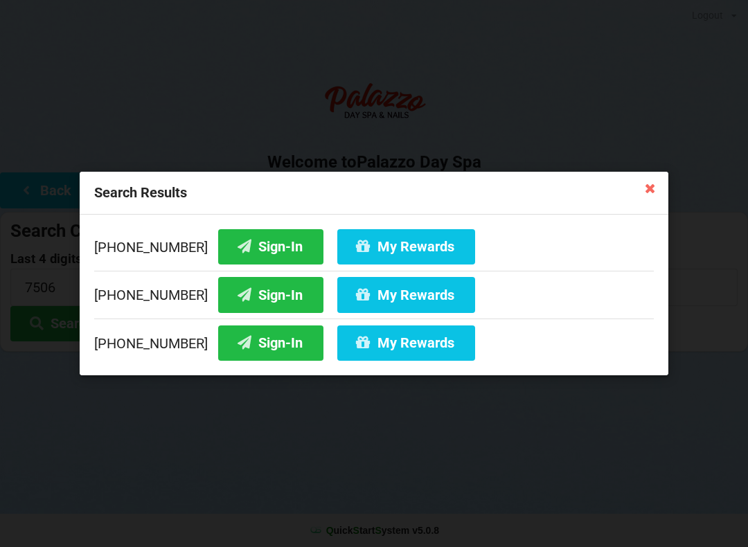
click at [262, 345] on button "Sign-In" at bounding box center [270, 343] width 105 height 35
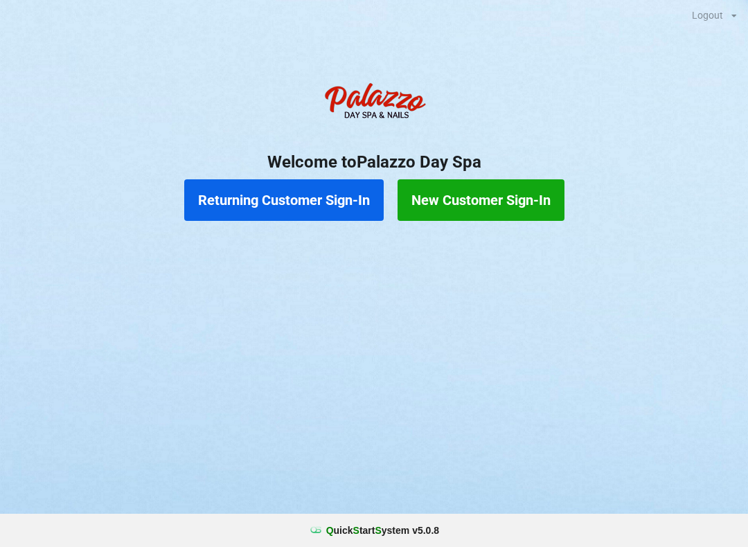
click at [263, 197] on button "Returning Customer Sign-In" at bounding box center [283, 200] width 199 height 42
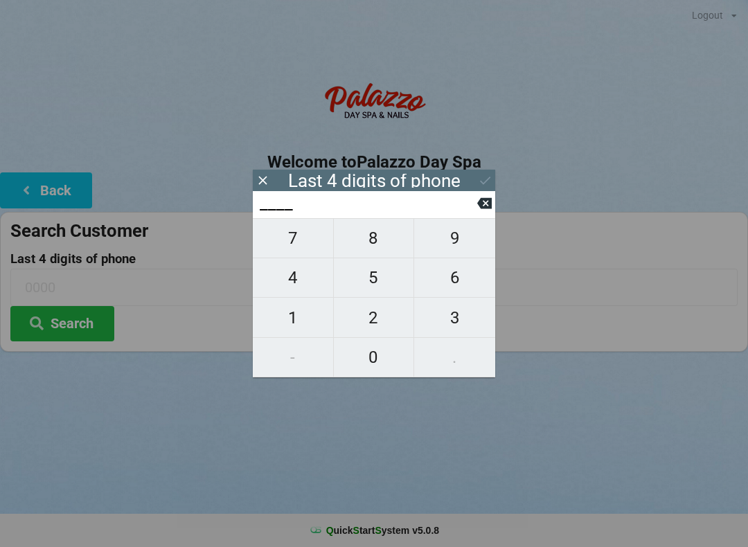
click at [81, 320] on button "Search" at bounding box center [62, 323] width 104 height 35
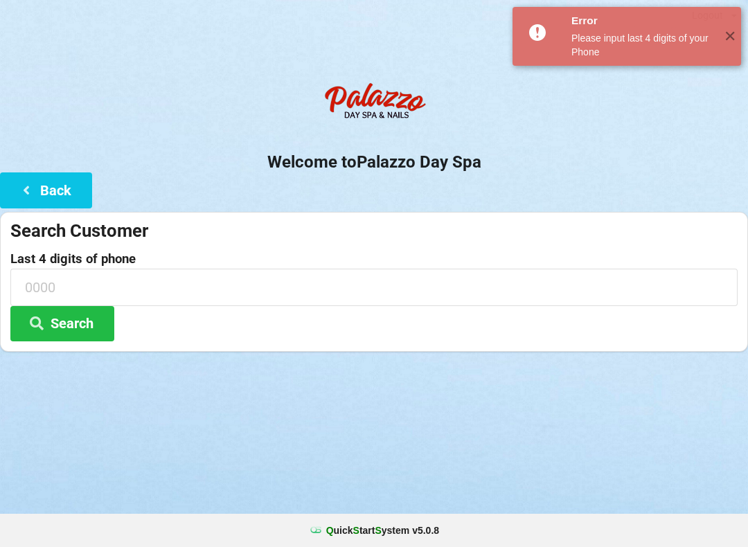
click at [33, 190] on icon at bounding box center [26, 190] width 17 height 12
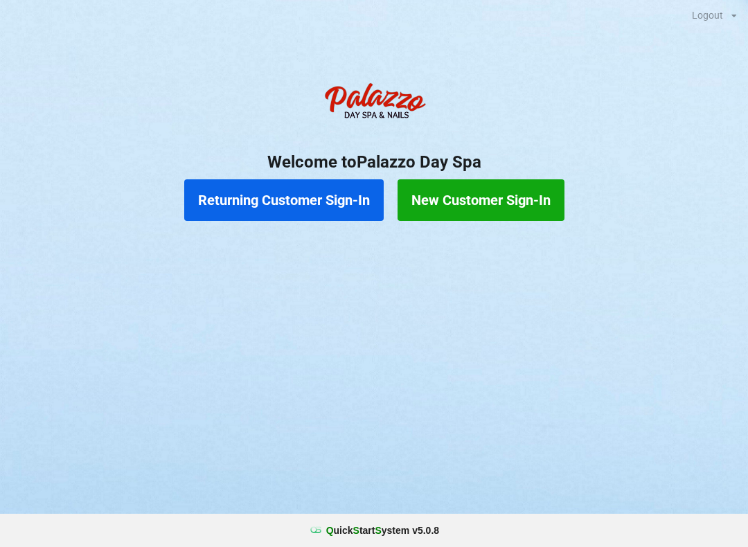
click at [312, 201] on button "Returning Customer Sign-In" at bounding box center [283, 200] width 199 height 42
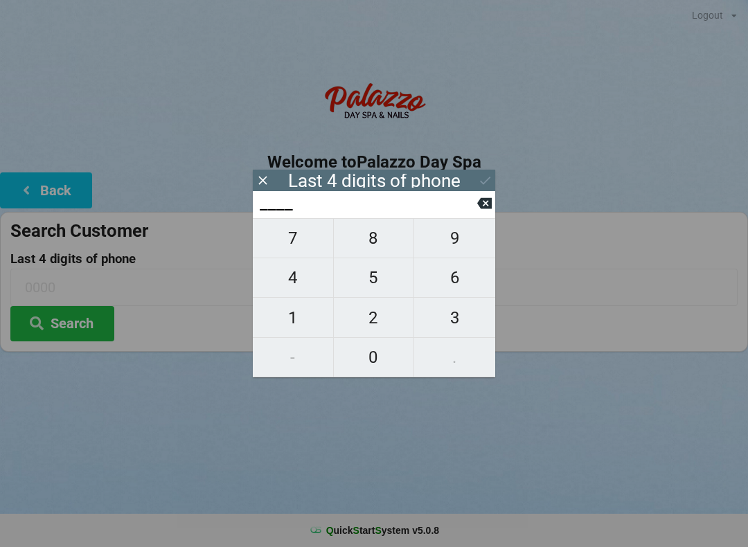
click at [298, 290] on span "4" at bounding box center [293, 277] width 80 height 29
type input "4___"
click at [467, 285] on span "6" at bounding box center [454, 277] width 81 height 29
type input "46__"
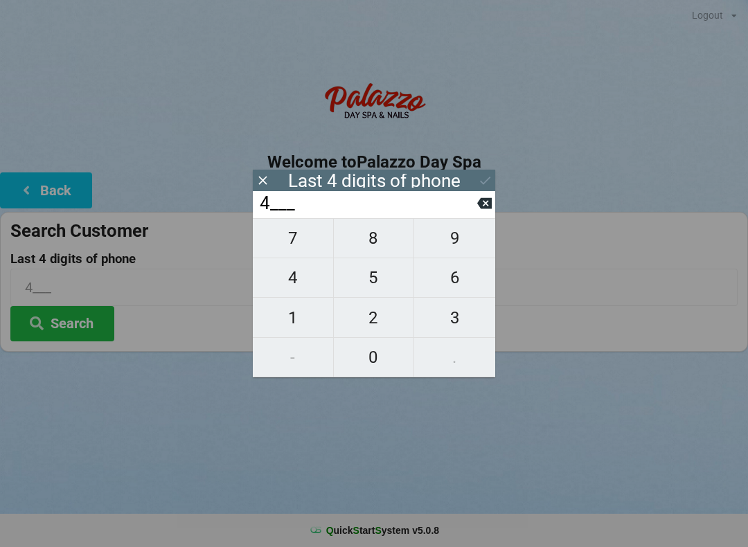
type input "46__"
click at [456, 249] on span "9" at bounding box center [454, 238] width 81 height 29
type input "469_"
click at [294, 286] on span "4" at bounding box center [293, 277] width 80 height 29
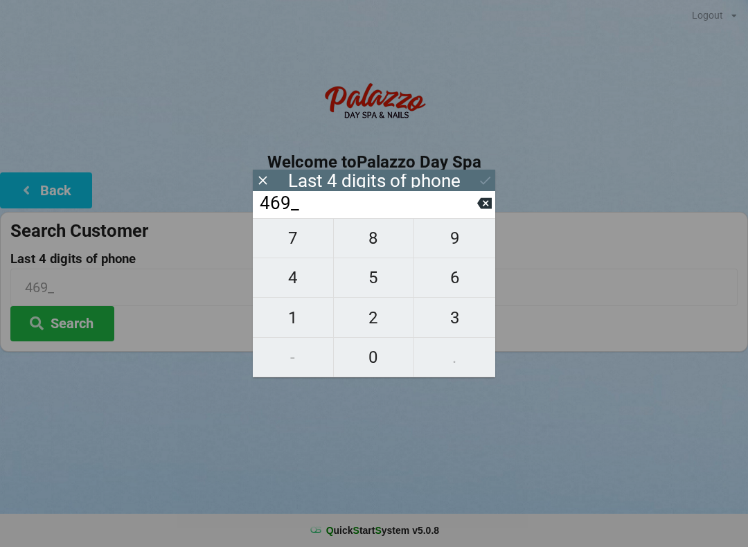
type input "4694"
click at [480, 179] on icon at bounding box center [485, 180] width 15 height 15
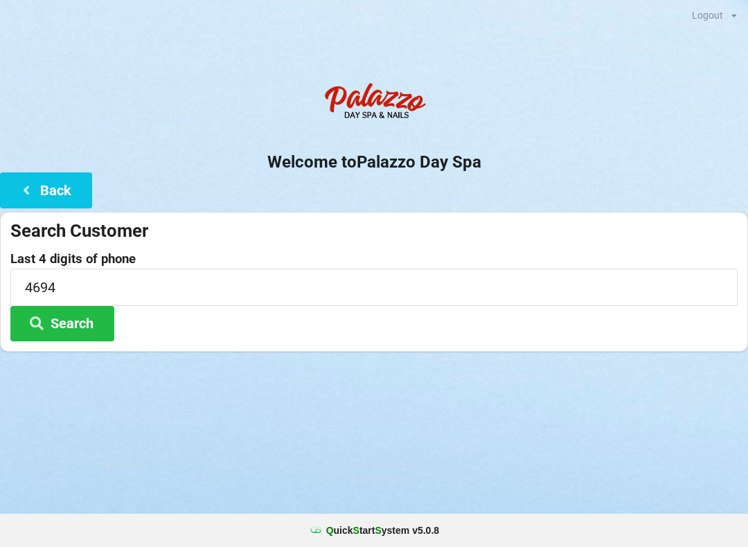
click at [96, 322] on button "Search" at bounding box center [62, 323] width 104 height 35
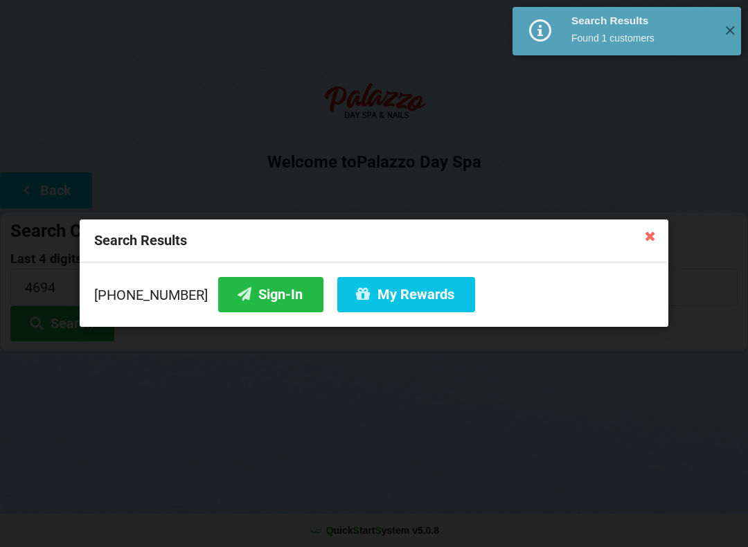
click at [267, 295] on button "Sign-In" at bounding box center [270, 294] width 105 height 35
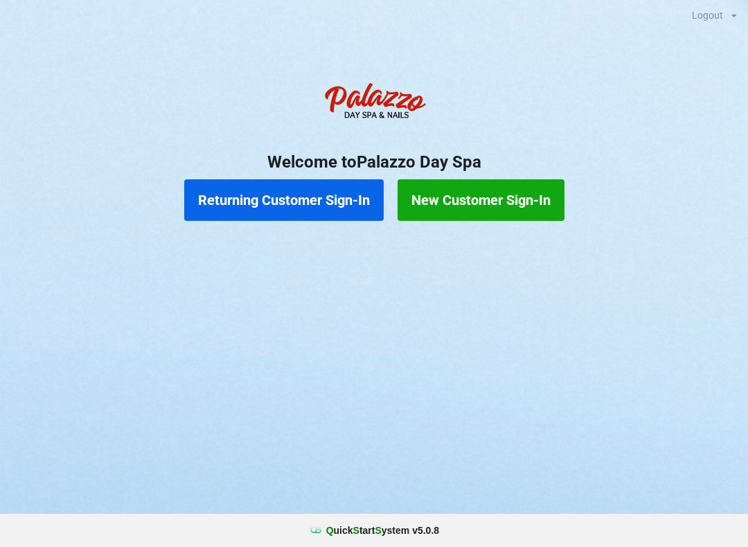
click at [323, 194] on button "Returning Customer Sign-In" at bounding box center [283, 200] width 199 height 42
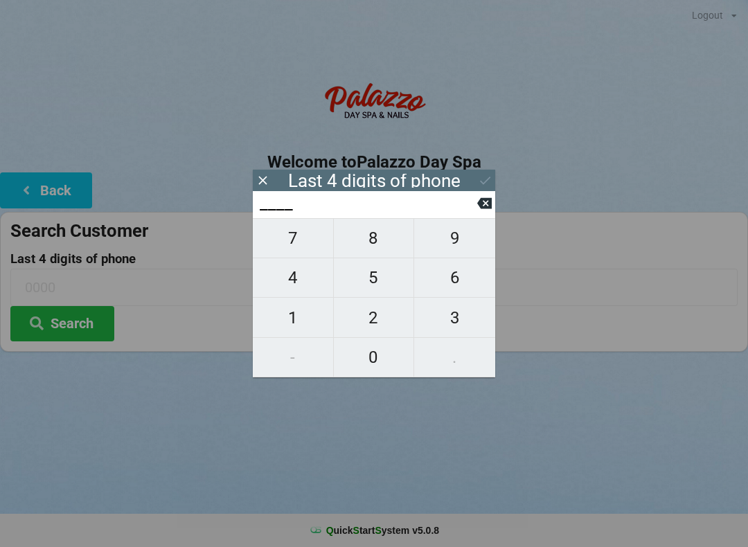
click at [452, 235] on span "9" at bounding box center [454, 238] width 81 height 29
type input "9___"
click at [445, 273] on span "6" at bounding box center [454, 277] width 81 height 29
type input "96__"
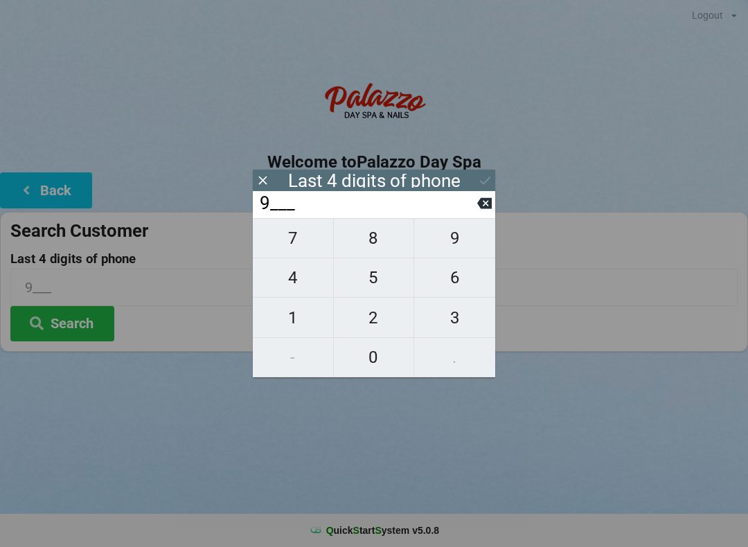
type input "96__"
click at [436, 240] on span "9" at bounding box center [454, 238] width 81 height 29
type input "969_"
click at [366, 288] on span "5" at bounding box center [374, 277] width 80 height 29
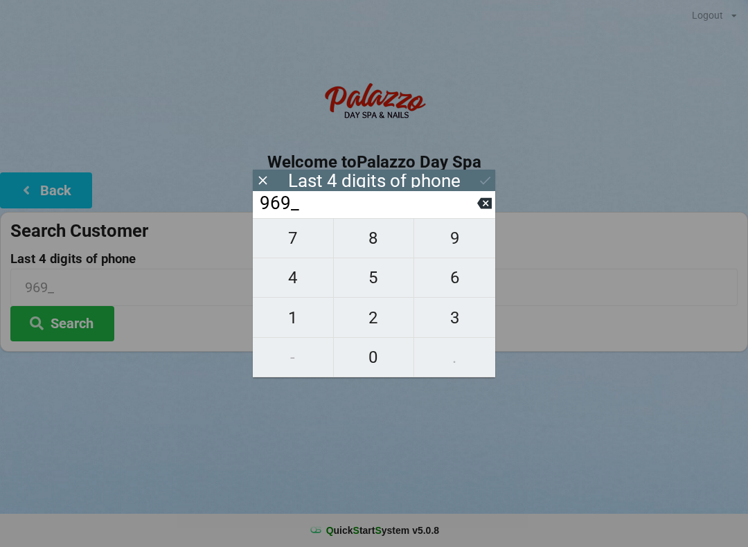
type input "9695"
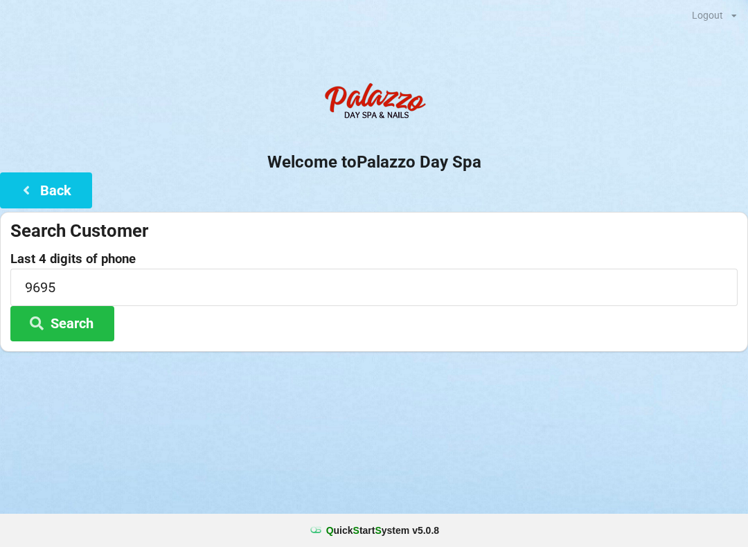
click at [515, 429] on div "Logout Logout Sign-In Welcome to Palazzo Day Spa Back Search Customer Last 4 di…" at bounding box center [374, 273] width 748 height 547
click at [80, 320] on button "Search" at bounding box center [62, 323] width 104 height 35
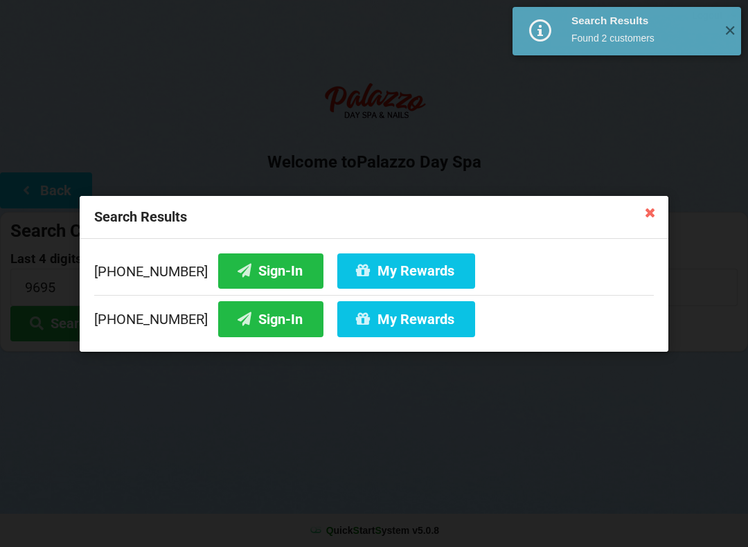
click at [258, 326] on button "Sign-In" at bounding box center [270, 318] width 105 height 35
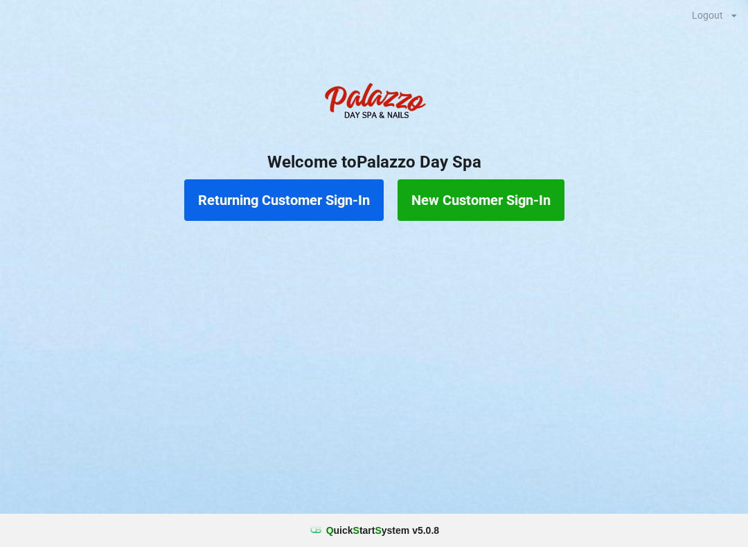
click at [317, 200] on button "Returning Customer Sign-In" at bounding box center [283, 200] width 199 height 42
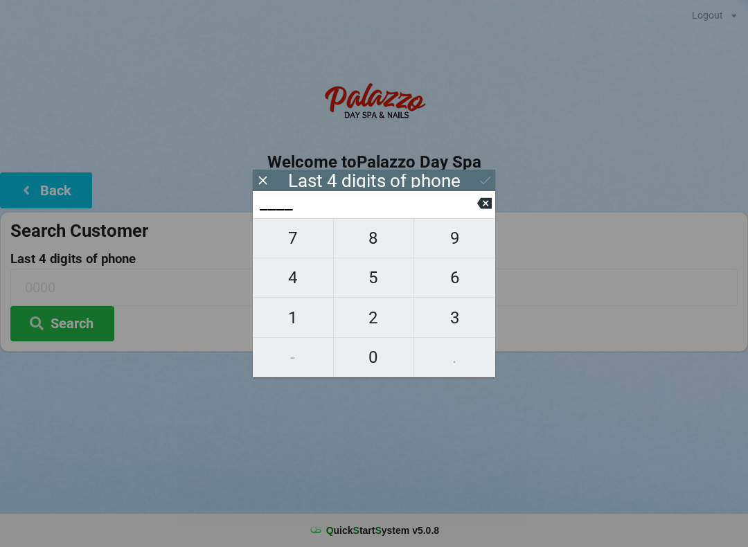
click at [370, 278] on span "5" at bounding box center [374, 277] width 80 height 29
type input "5___"
click at [287, 281] on span "4" at bounding box center [293, 277] width 80 height 29
type input "54__"
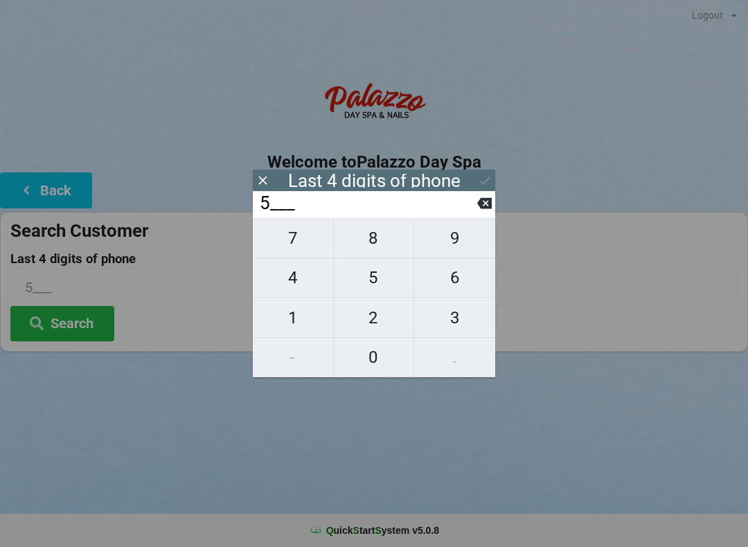
type input "54__"
click at [380, 238] on span "8" at bounding box center [374, 238] width 80 height 29
type input "548_"
click at [375, 246] on span "8" at bounding box center [374, 238] width 80 height 29
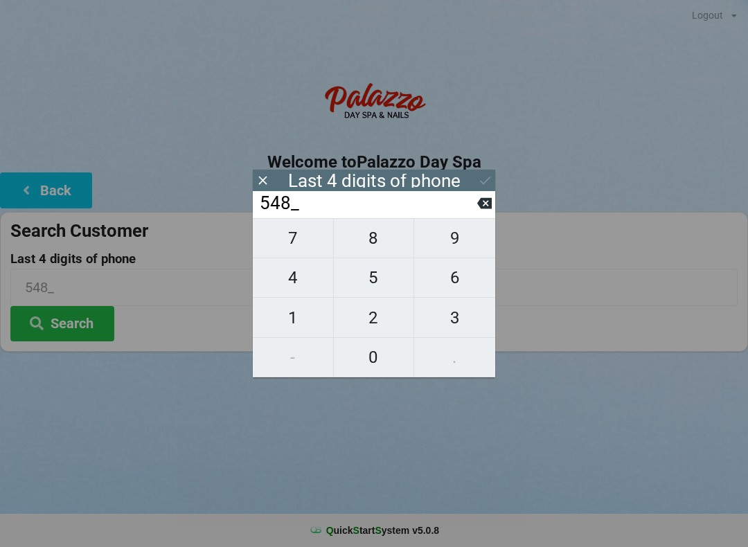
type input "5488"
